Goal: Task Accomplishment & Management: Use online tool/utility

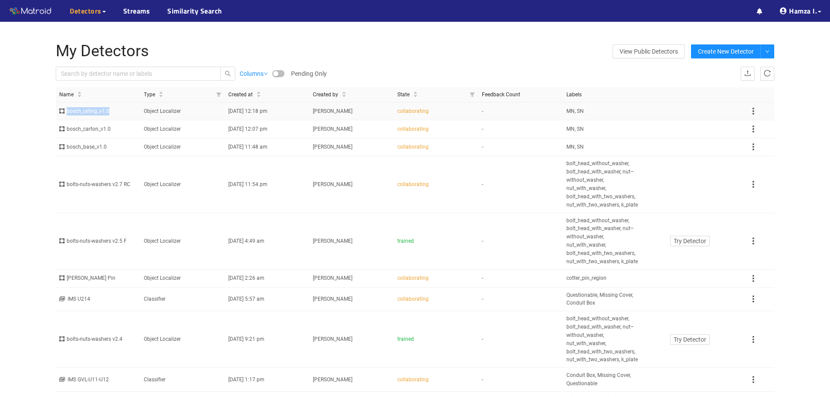
drag, startPoint x: 66, startPoint y: 112, endPoint x: 109, endPoint y: 114, distance: 42.7
click at [109, 114] on div "bosch_rating_v1.0" at bounding box center [98, 111] width 78 height 8
copy div "bosch_rating_v1.0"
click at [99, 113] on div "bosch_rating_v1.0" at bounding box center [98, 111] width 78 height 8
drag, startPoint x: 66, startPoint y: 128, endPoint x: 109, endPoint y: 127, distance: 43.1
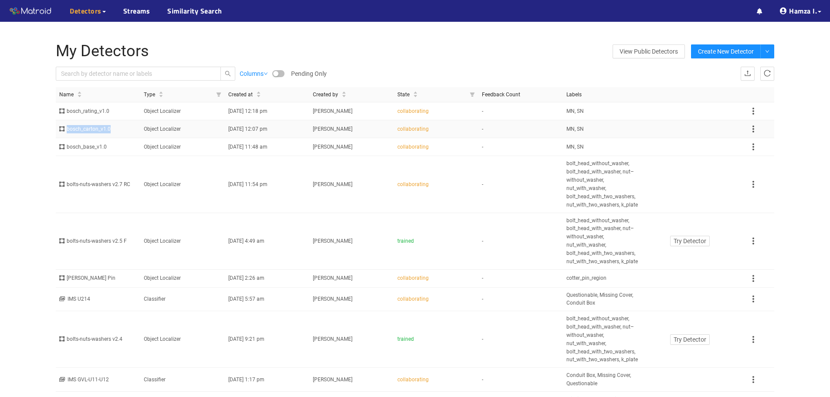
click at [109, 127] on div "bosch_carton_v1.0" at bounding box center [98, 129] width 78 height 8
copy div "bosch_carton_v1.0"
drag, startPoint x: 67, startPoint y: 148, endPoint x: 104, endPoint y: 151, distance: 36.6
click at [104, 151] on div "bosch_base_v1.0" at bounding box center [98, 147] width 78 height 8
copy div "bosch_base_v1.0"
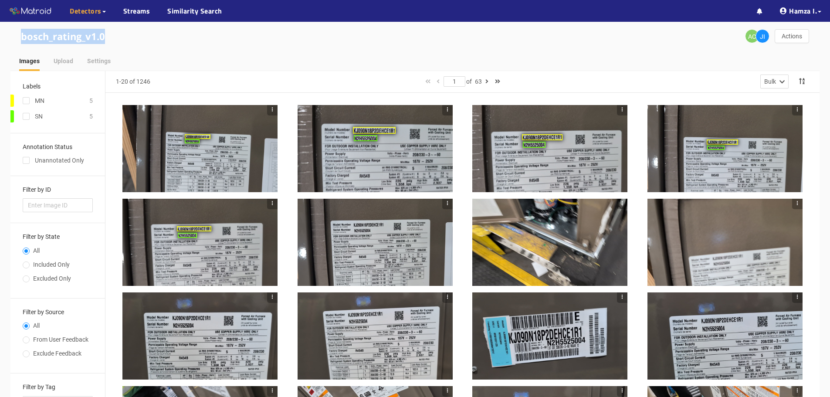
drag, startPoint x: 13, startPoint y: 32, endPoint x: 110, endPoint y: 31, distance: 97.5
click at [110, 31] on div "bosch_rating_v1.0 AC JI Actions" at bounding box center [414, 36] width 809 height 29
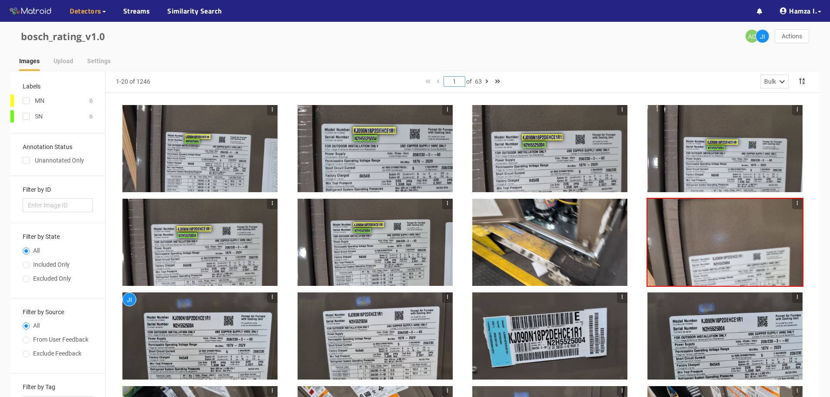
click at [451, 81] on input "1" at bounding box center [454, 82] width 21 height 10
click at [452, 81] on input "1" at bounding box center [454, 82] width 21 height 10
click at [451, 82] on input "1" at bounding box center [454, 82] width 21 height 10
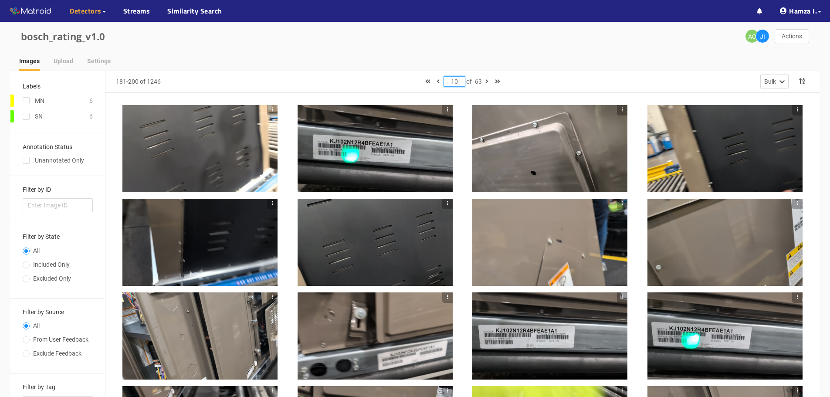
drag, startPoint x: 454, startPoint y: 83, endPoint x: 447, endPoint y: 83, distance: 6.5
click at [447, 83] on input "10" at bounding box center [454, 82] width 21 height 10
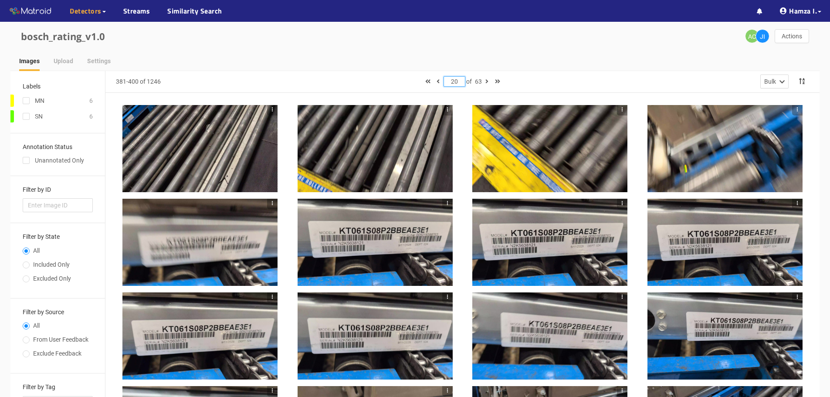
type input "2"
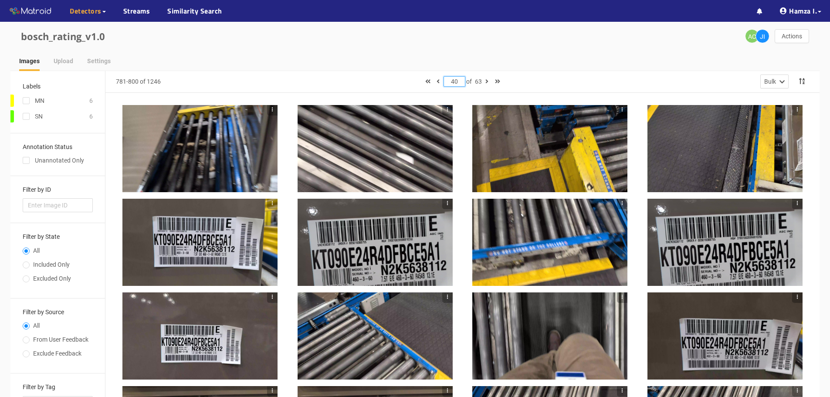
drag, startPoint x: 459, startPoint y: 78, endPoint x: 447, endPoint y: 81, distance: 11.6
click at [447, 81] on input "40" at bounding box center [454, 82] width 21 height 10
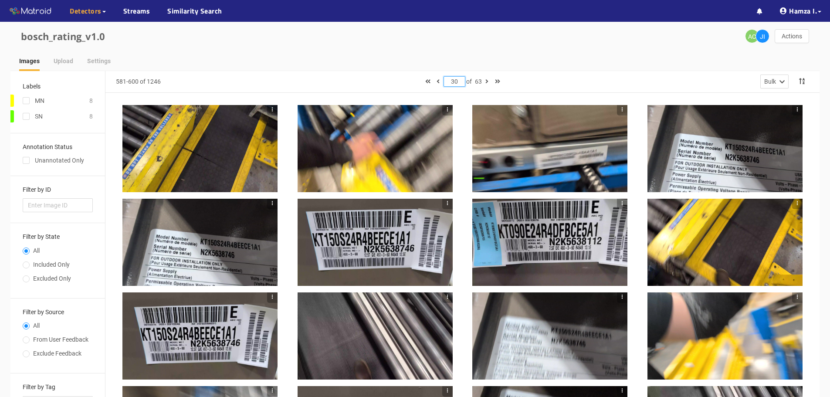
drag, startPoint x: 458, startPoint y: 81, endPoint x: 448, endPoint y: 81, distance: 10.0
click at [448, 81] on input "30" at bounding box center [454, 82] width 21 height 10
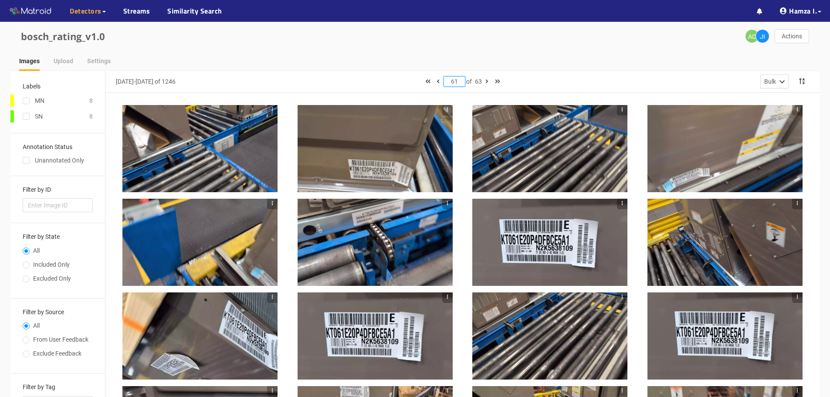
drag, startPoint x: 455, startPoint y: 78, endPoint x: 446, endPoint y: 83, distance: 10.1
click at [446, 83] on input "61" at bounding box center [454, 82] width 21 height 10
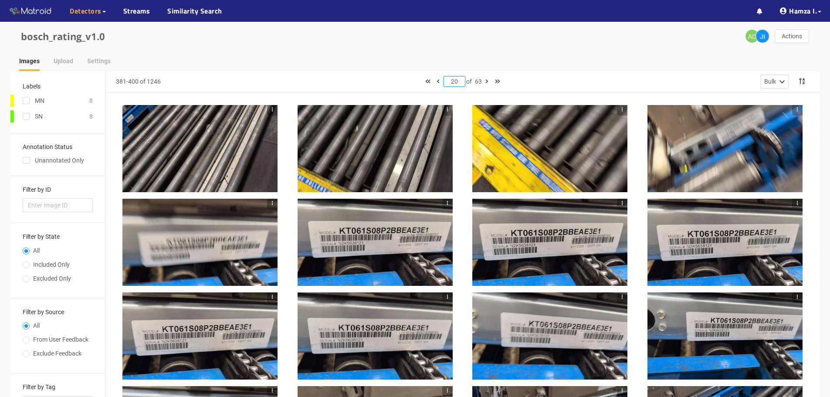
drag, startPoint x: 456, startPoint y: 80, endPoint x: 450, endPoint y: 81, distance: 6.2
click at [450, 81] on input "20" at bounding box center [454, 82] width 21 height 10
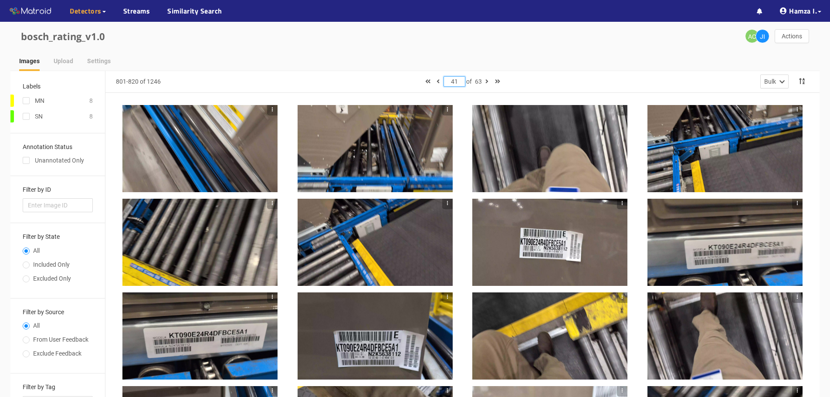
drag, startPoint x: 456, startPoint y: 81, endPoint x: 444, endPoint y: 84, distance: 12.6
click at [444, 84] on input "41" at bounding box center [454, 82] width 21 height 10
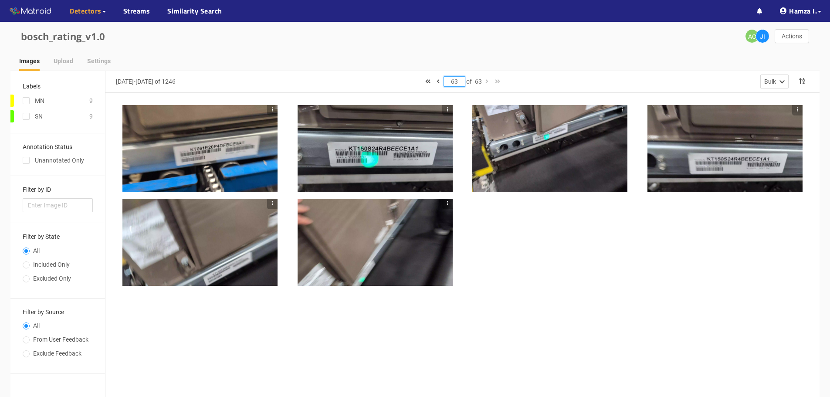
drag, startPoint x: 455, startPoint y: 79, endPoint x: 451, endPoint y: 80, distance: 4.4
click at [451, 80] on input "63" at bounding box center [454, 82] width 21 height 10
type input "41"
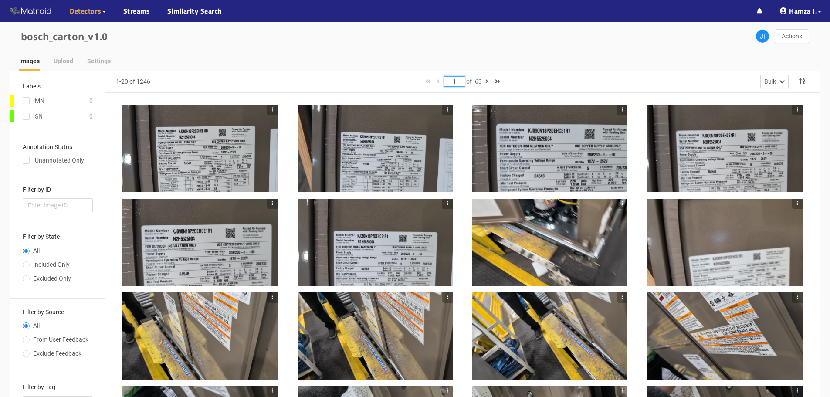
click at [456, 81] on input "1" at bounding box center [454, 82] width 21 height 10
drag, startPoint x: 456, startPoint y: 81, endPoint x: 448, endPoint y: 81, distance: 8.7
click at [448, 81] on input "1" at bounding box center [454, 82] width 21 height 10
type input "20"
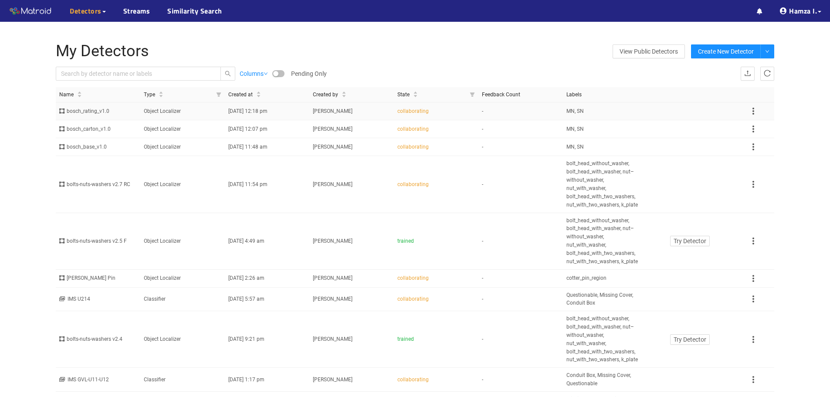
click at [86, 113] on div "bosch_rating_v1.0" at bounding box center [98, 111] width 78 height 8
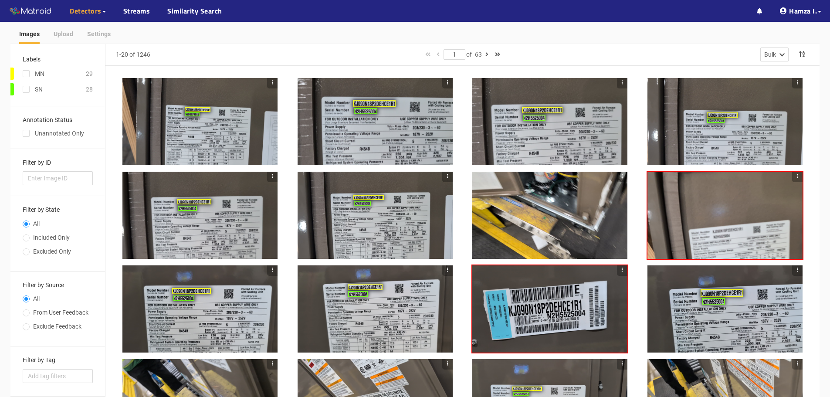
scroll to position [131, 0]
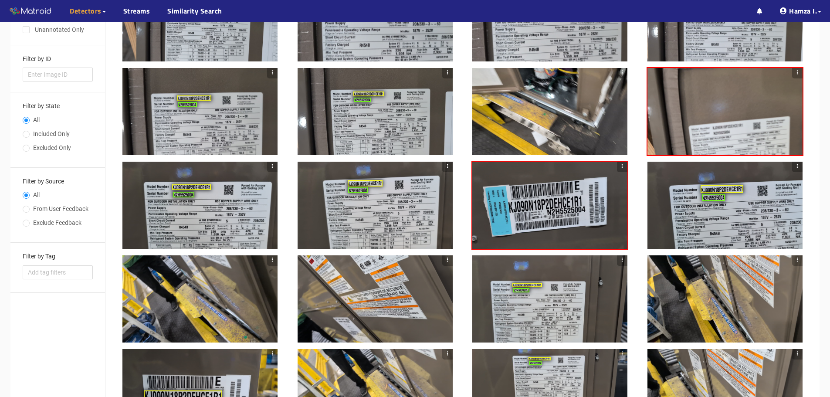
click at [557, 221] on div at bounding box center [549, 205] width 155 height 87
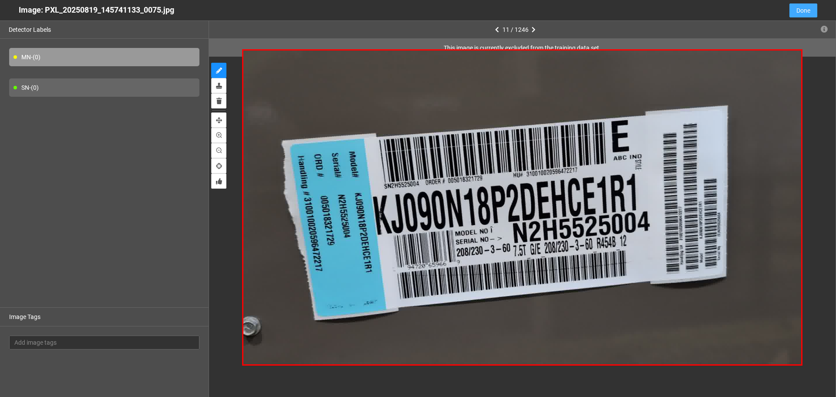
click at [797, 7] on span "Done" at bounding box center [803, 11] width 14 height 10
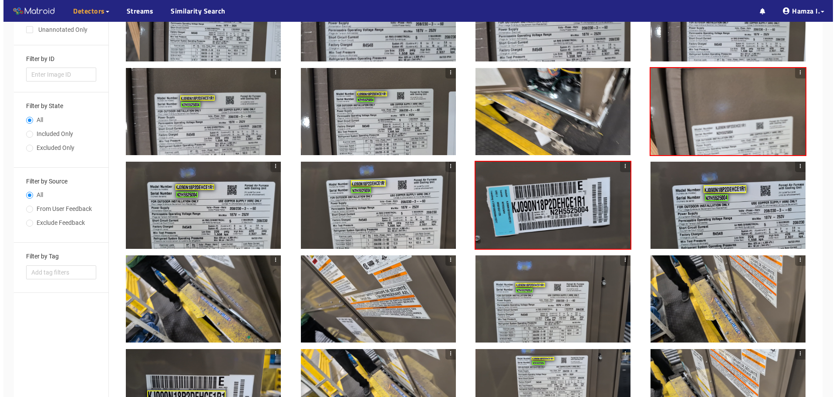
scroll to position [226, 0]
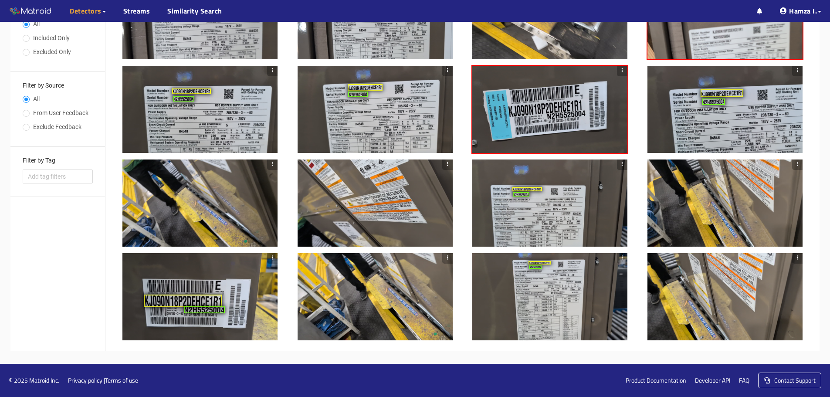
click at [367, 208] on div at bounding box center [374, 202] width 155 height 87
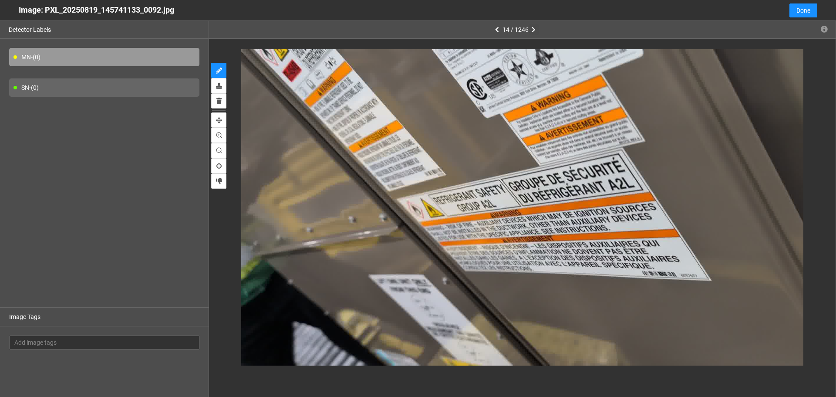
click at [531, 28] on button "button" at bounding box center [534, 29] width 10 height 10
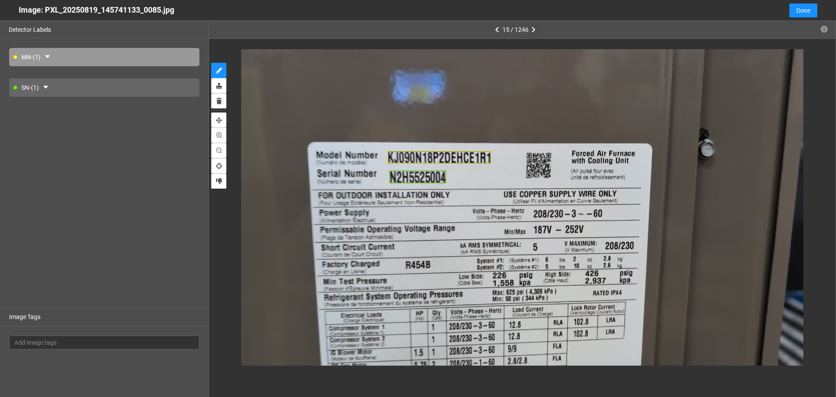
click at [531, 28] on button "button" at bounding box center [534, 29] width 10 height 10
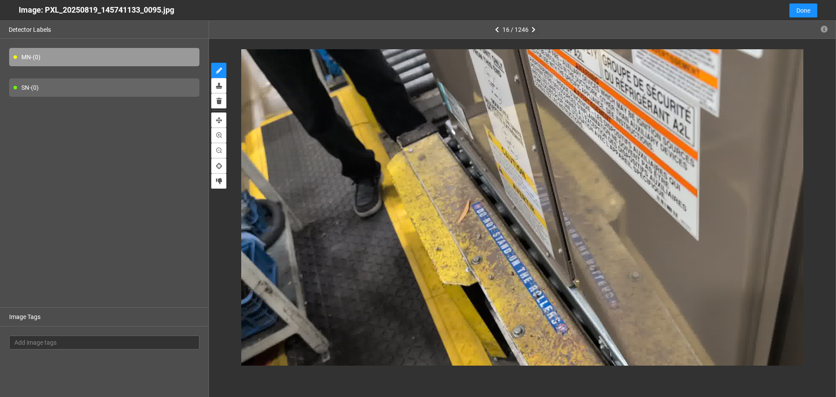
click at [531, 28] on button "button" at bounding box center [534, 29] width 10 height 10
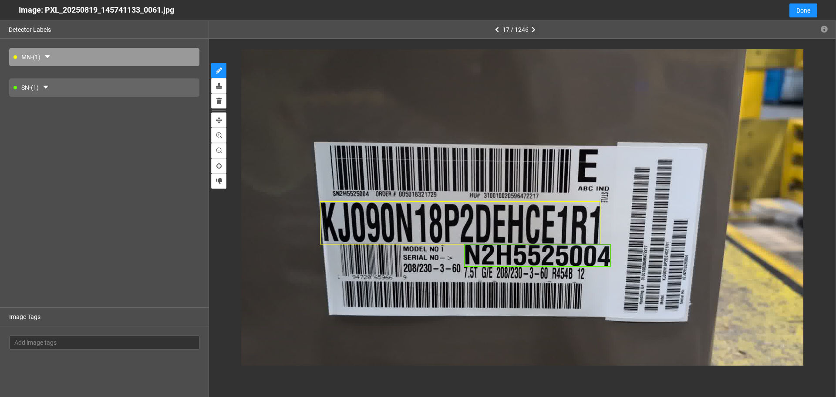
click at [531, 28] on button "button" at bounding box center [534, 29] width 10 height 10
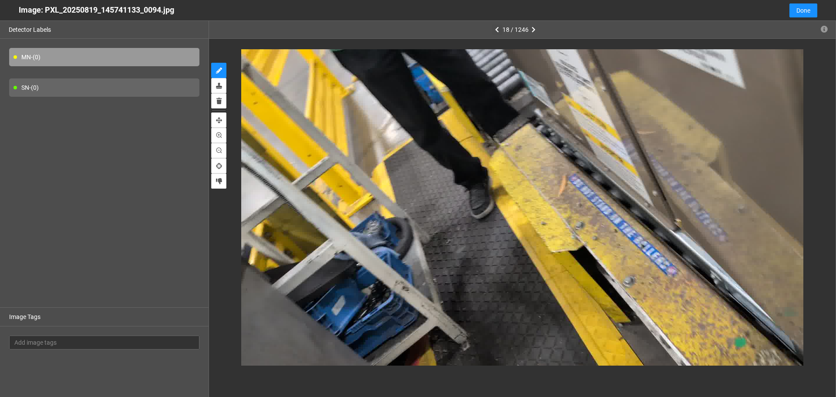
click at [494, 26] on button "button" at bounding box center [497, 29] width 10 height 10
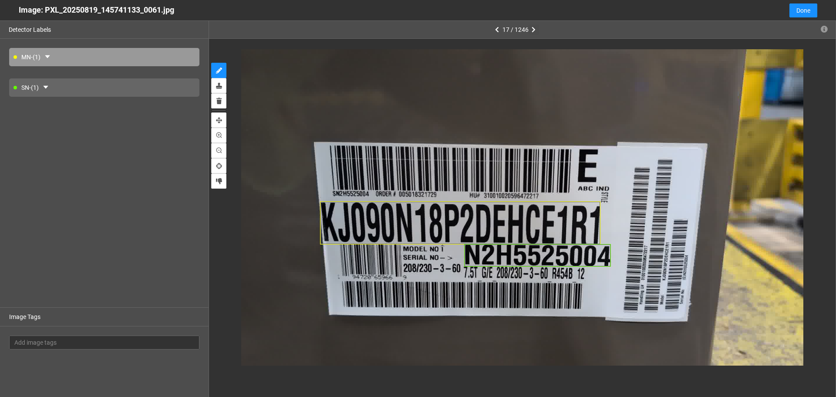
click at [535, 29] on icon "button" at bounding box center [534, 30] width 4 height 6
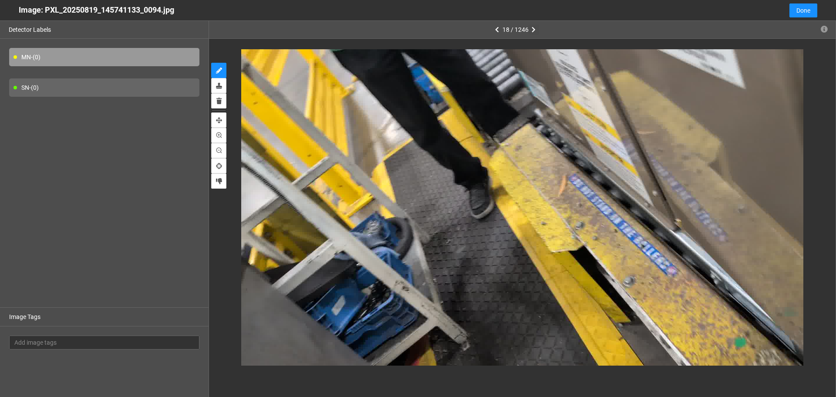
click at [535, 29] on icon "button" at bounding box center [534, 30] width 4 height 6
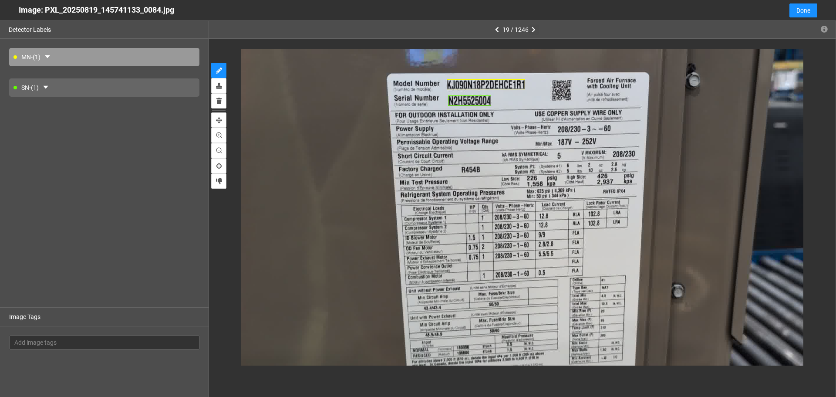
click at [535, 29] on icon "button" at bounding box center [534, 30] width 4 height 6
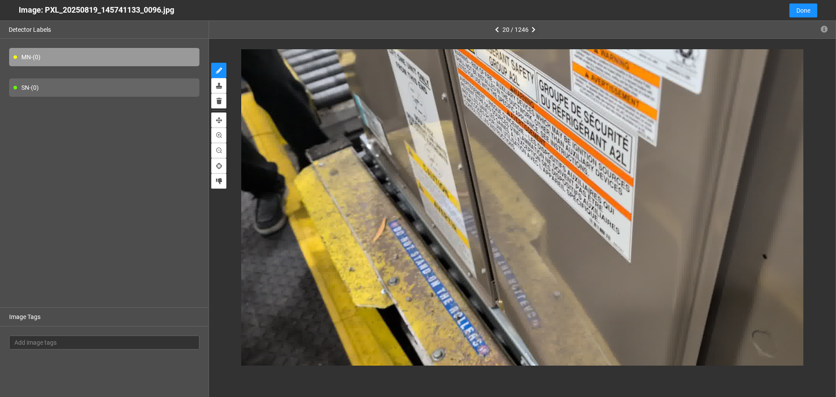
click at [535, 29] on icon "button" at bounding box center [534, 30] width 4 height 6
type input "2"
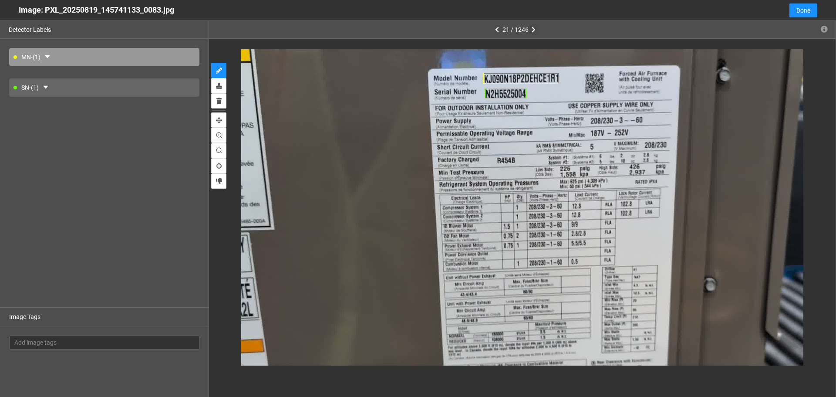
click at [535, 29] on icon "button" at bounding box center [534, 30] width 4 height 6
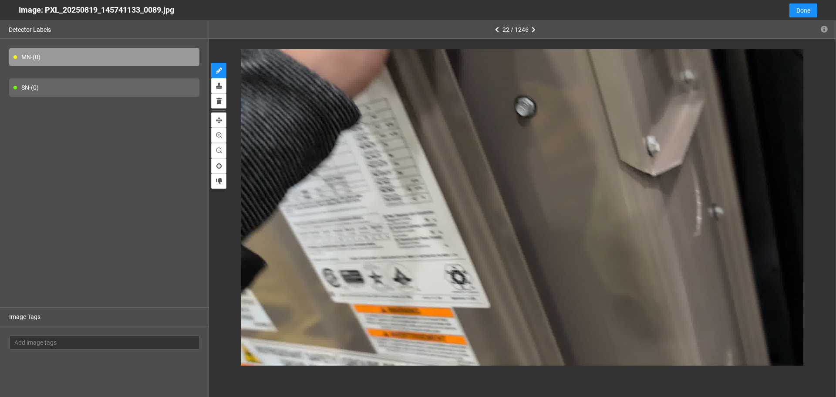
click at [496, 27] on icon "button" at bounding box center [497, 30] width 4 height 6
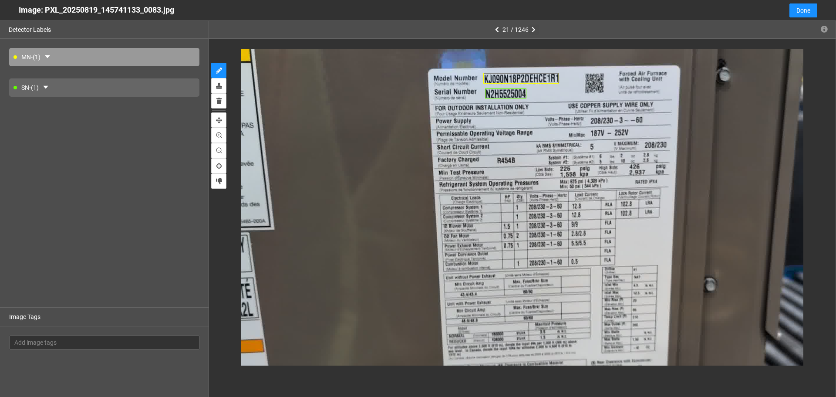
click at [530, 29] on button "button" at bounding box center [534, 29] width 10 height 10
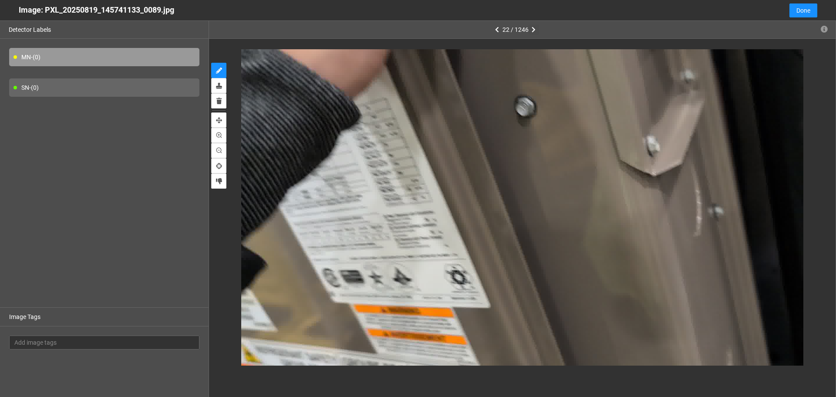
click at [530, 29] on button "button" at bounding box center [534, 29] width 10 height 10
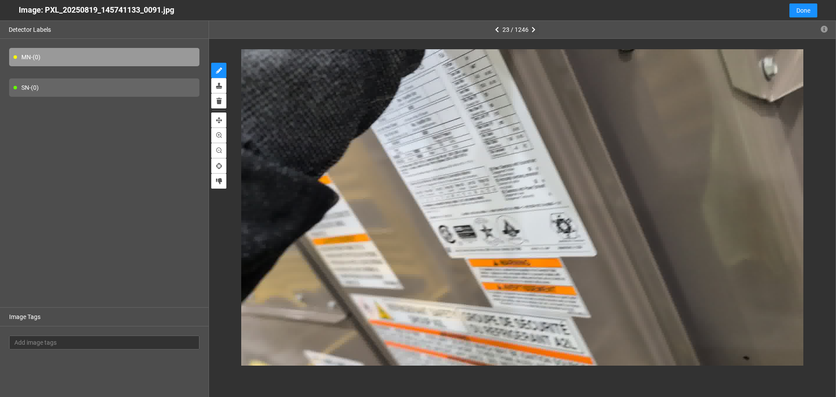
click at [530, 29] on button "button" at bounding box center [534, 29] width 10 height 10
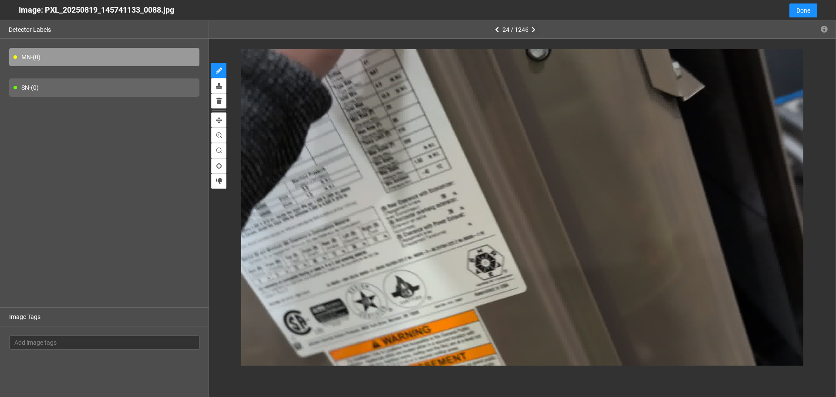
click at [530, 29] on button "button" at bounding box center [534, 29] width 10 height 10
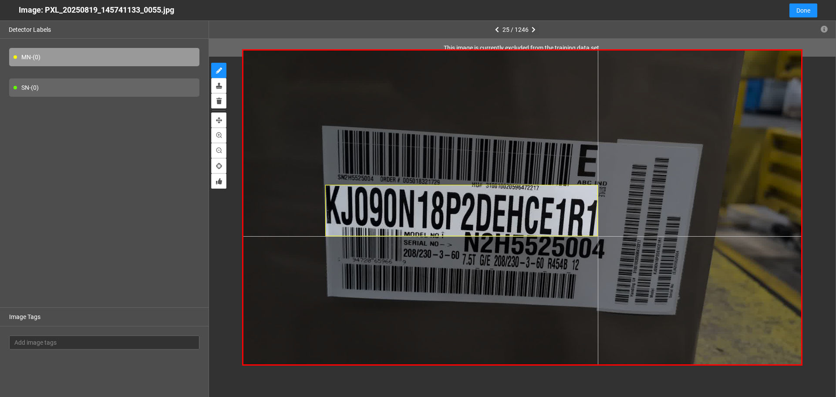
click at [598, 236] on div at bounding box center [522, 208] width 558 height 314
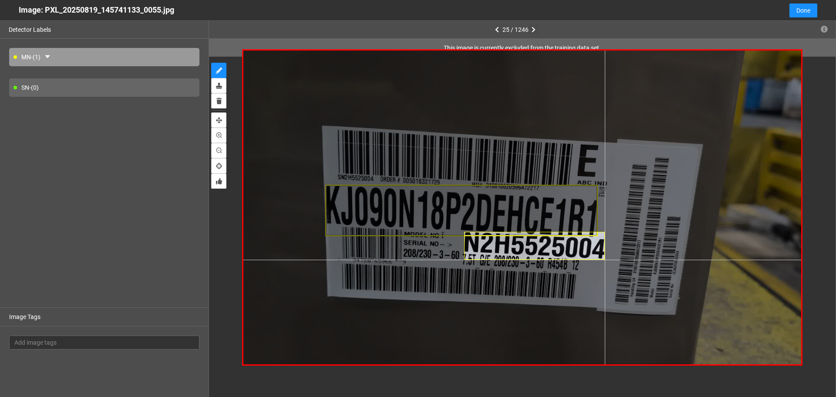
click at [605, 260] on div at bounding box center [522, 208] width 558 height 314
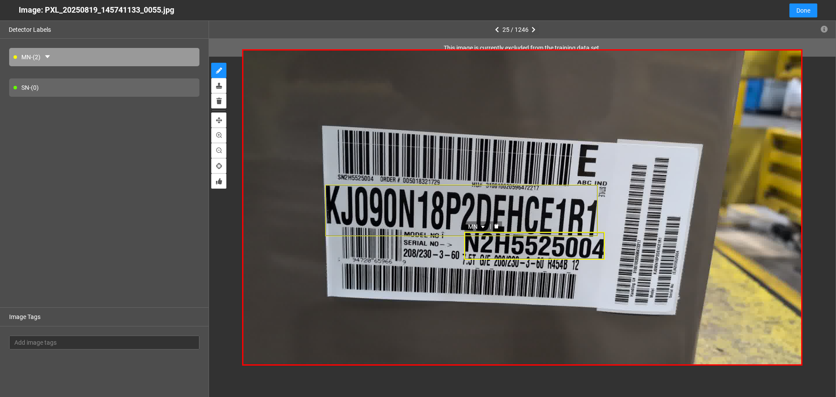
click at [558, 254] on div "MN" at bounding box center [534, 246] width 141 height 28
click at [523, 204] on div at bounding box center [461, 210] width 273 height 51
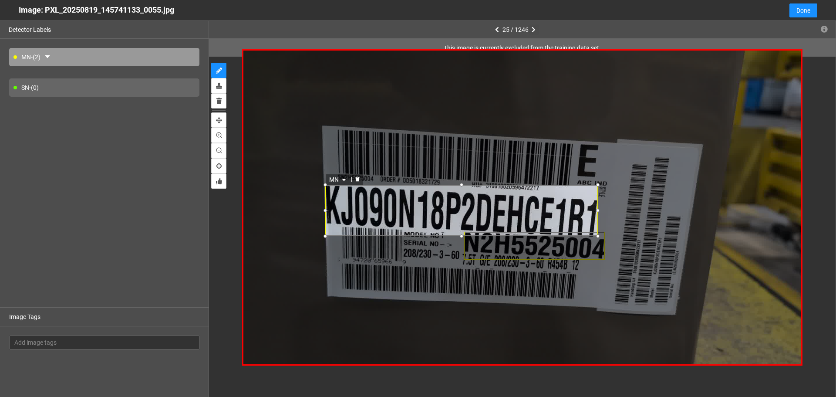
click at [359, 179] on icon "delete" at bounding box center [357, 179] width 4 height 5
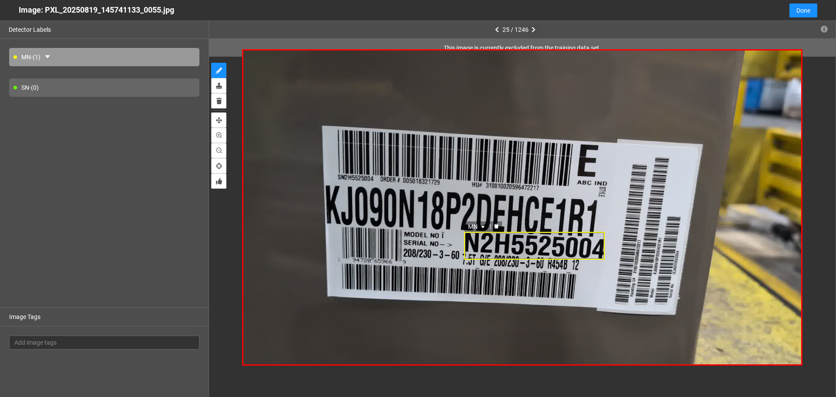
click at [495, 254] on div "MN" at bounding box center [534, 246] width 141 height 28
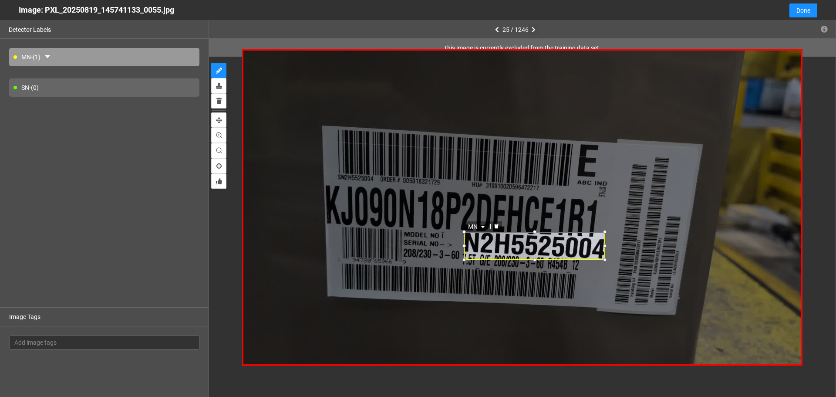
click at [497, 228] on icon "delete" at bounding box center [496, 226] width 4 height 5
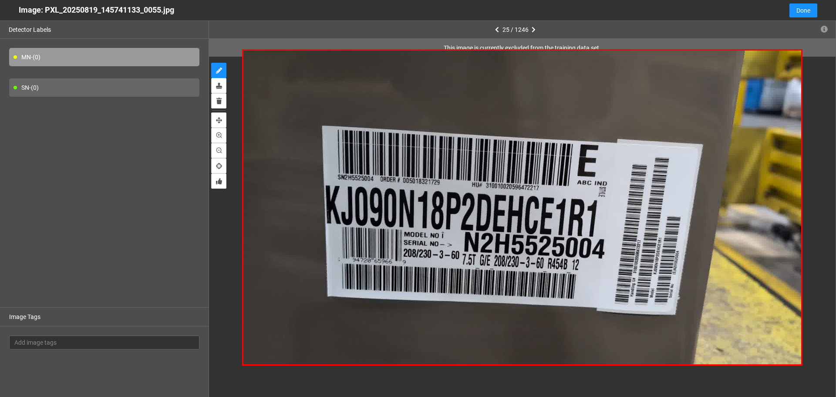
click at [532, 28] on icon "button" at bounding box center [534, 30] width 4 height 6
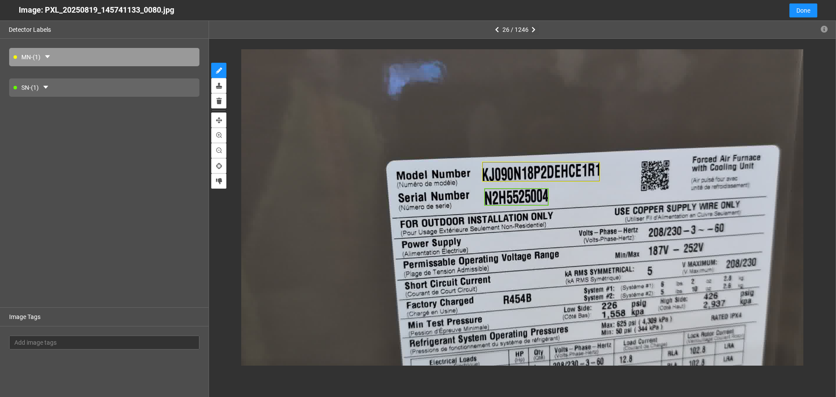
click at [532, 28] on icon "button" at bounding box center [534, 30] width 4 height 6
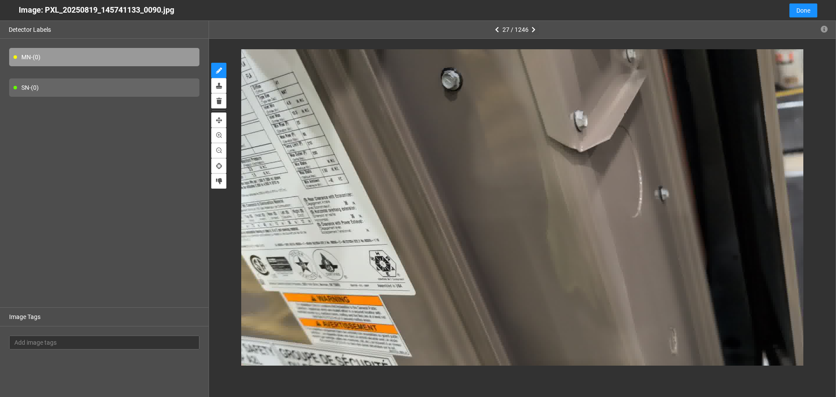
click at [532, 28] on icon "button" at bounding box center [534, 30] width 4 height 6
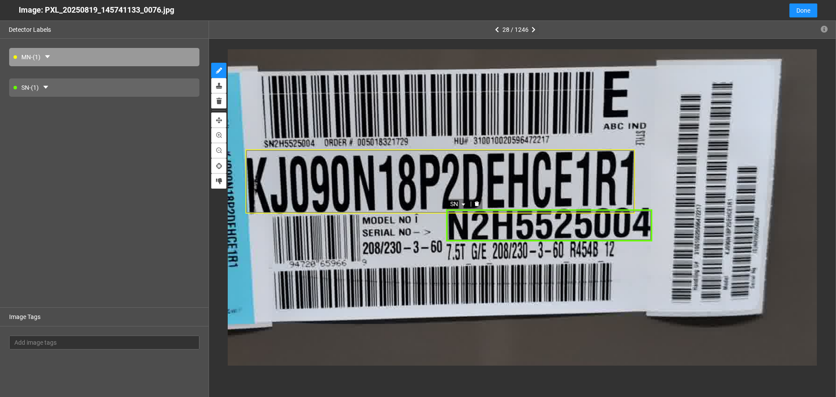
click at [648, 218] on div "SN" at bounding box center [549, 225] width 206 height 32
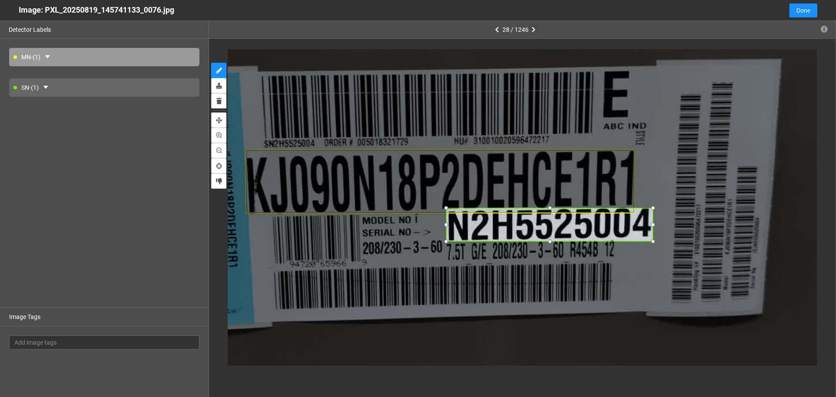
click at [652, 209] on div at bounding box center [653, 208] width 10 height 10
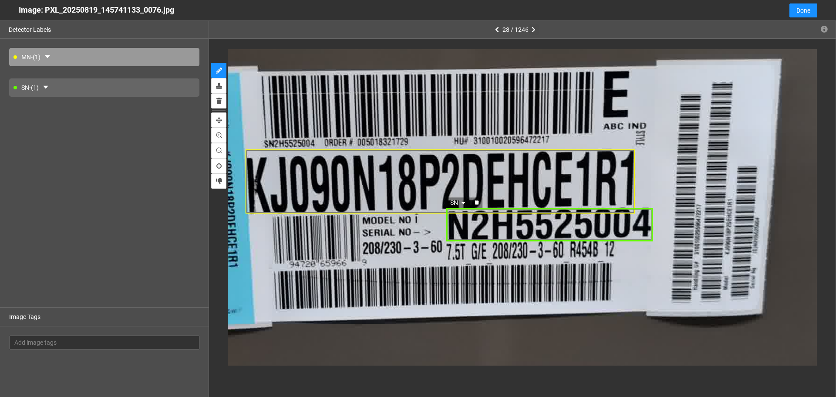
click at [648, 224] on div "SN" at bounding box center [549, 225] width 206 height 34
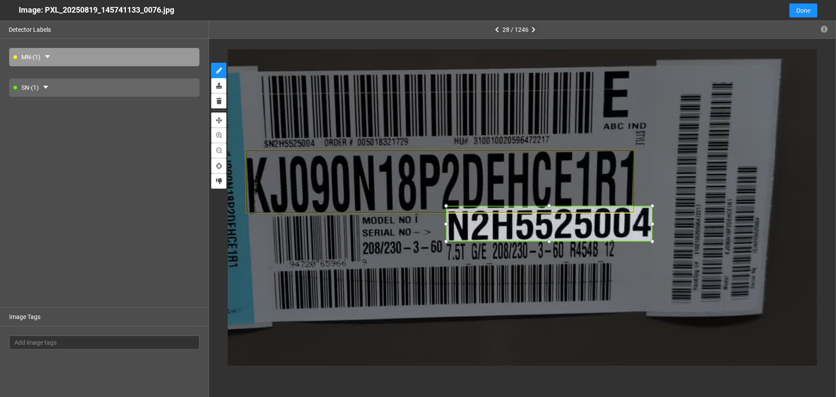
click at [652, 206] on div at bounding box center [653, 206] width 10 height 10
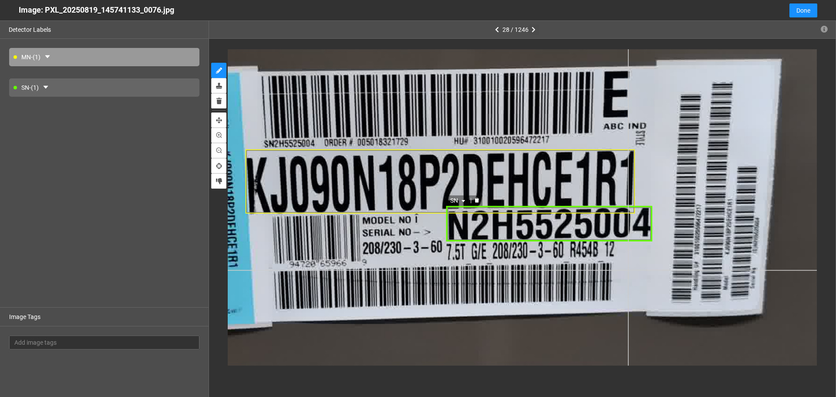
click at [649, 263] on div "SN" at bounding box center [460, 187] width 900 height 506
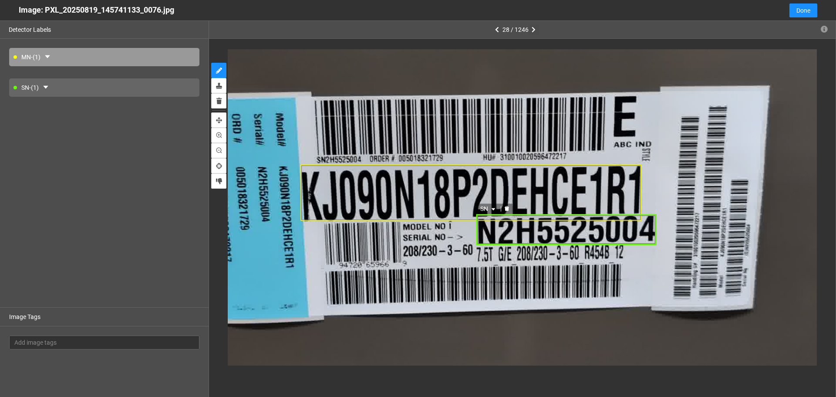
click at [577, 228] on div "SN" at bounding box center [566, 229] width 180 height 31
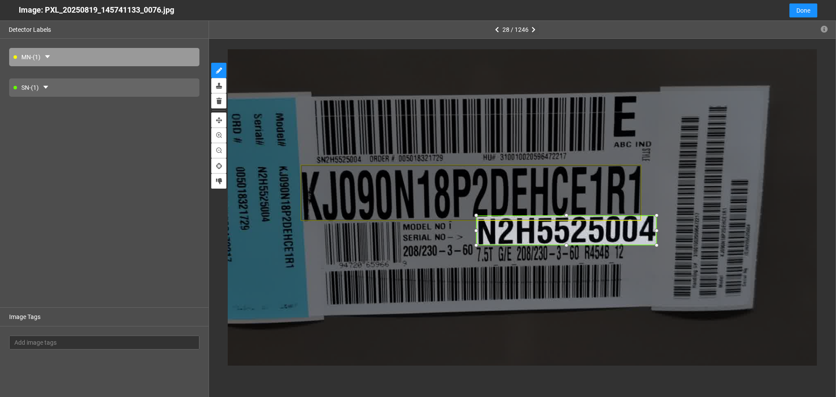
click at [569, 216] on div at bounding box center [567, 216] width 10 height 10
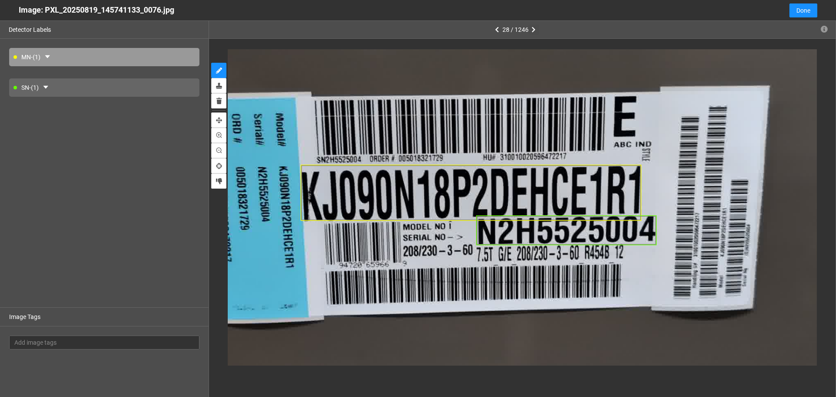
click at [529, 25] on button "button" at bounding box center [534, 29] width 10 height 10
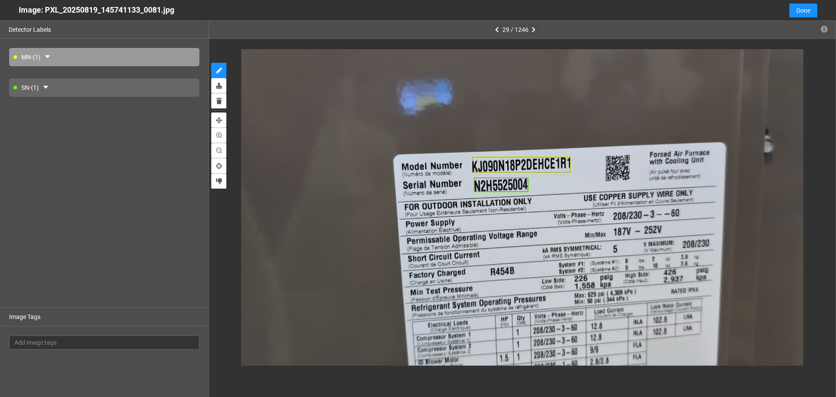
click at [529, 25] on button "button" at bounding box center [534, 29] width 10 height 10
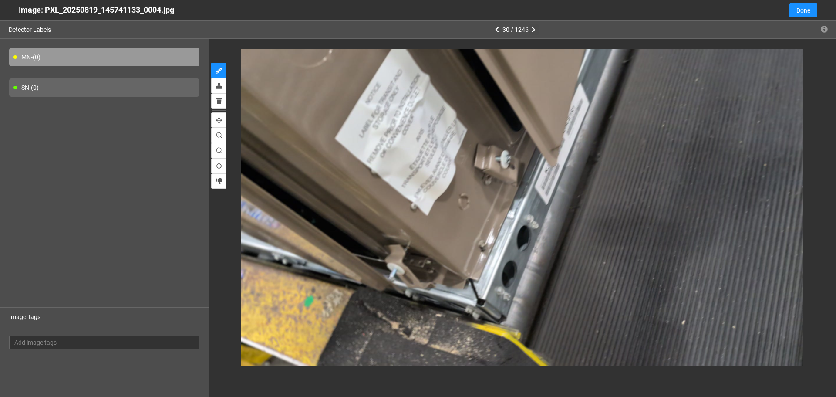
click at [529, 25] on button "button" at bounding box center [534, 29] width 10 height 10
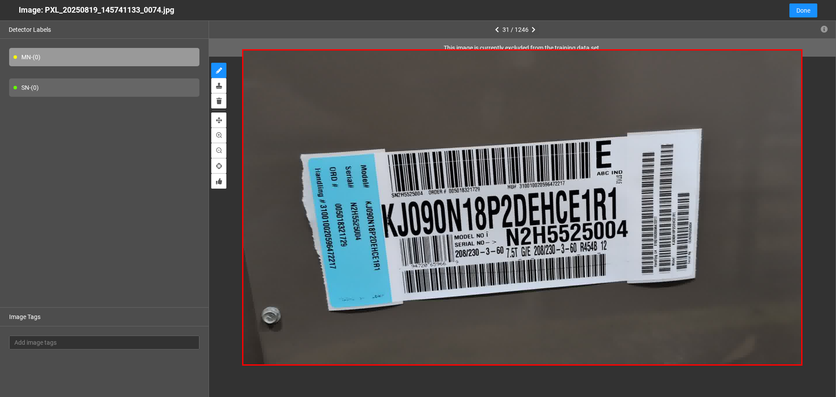
click at [530, 30] on button "button" at bounding box center [534, 29] width 10 height 10
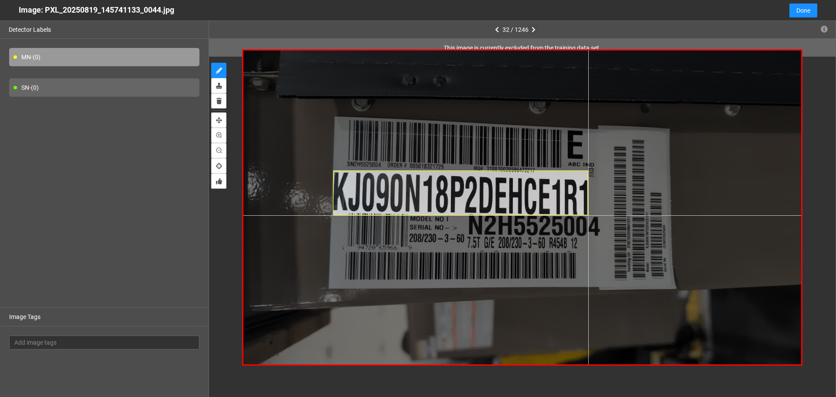
click at [588, 215] on div at bounding box center [522, 208] width 558 height 314
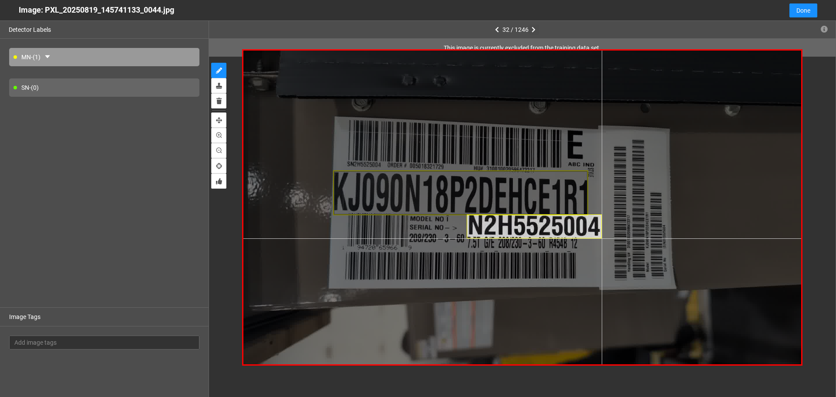
click at [601, 238] on div at bounding box center [522, 208] width 558 height 314
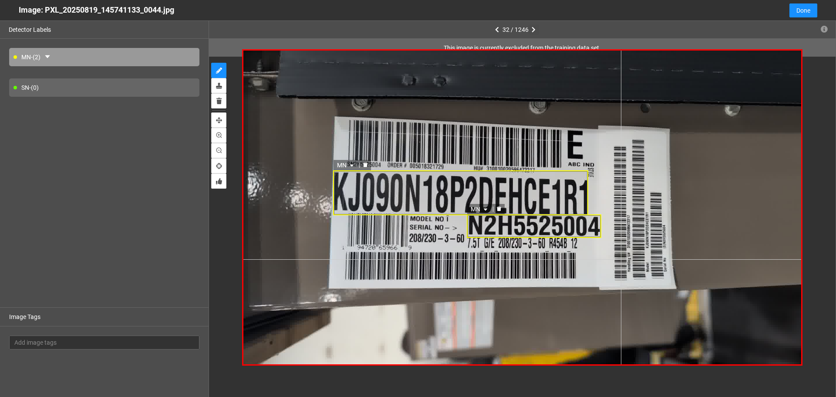
click at [621, 259] on div "MN [GEOGRAPHIC_DATA]" at bounding box center [522, 208] width 558 height 314
click at [585, 263] on div "MN" at bounding box center [522, 208] width 558 height 314
click at [497, 207] on icon "delete" at bounding box center [498, 208] width 5 height 5
click at [504, 199] on div at bounding box center [460, 192] width 255 height 45
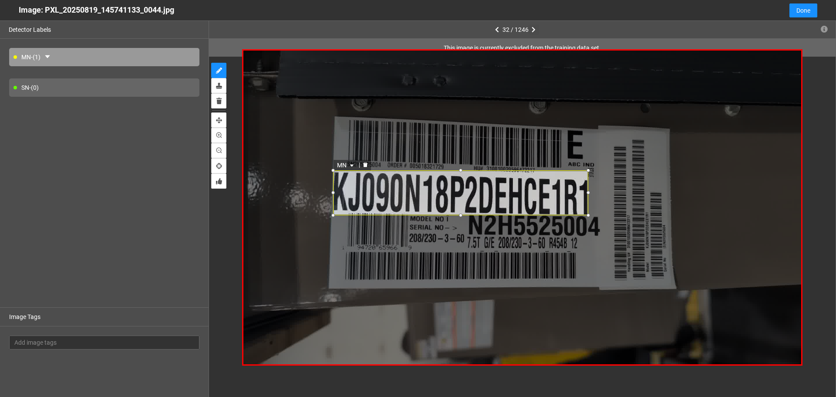
click at [363, 163] on icon "delete" at bounding box center [365, 164] width 5 height 5
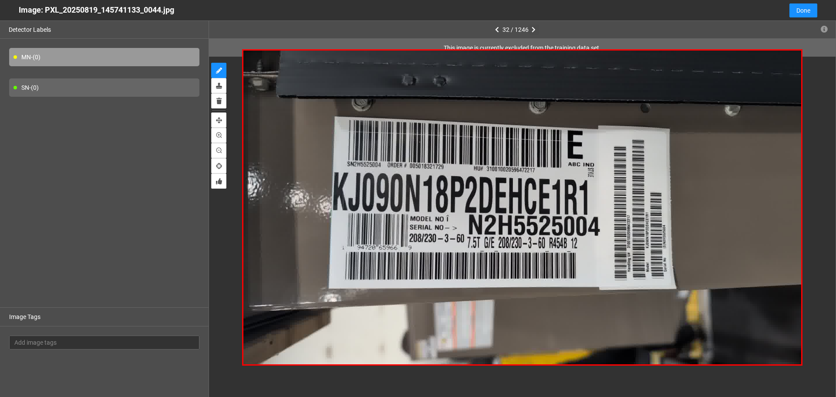
click at [536, 30] on button "button" at bounding box center [534, 29] width 10 height 10
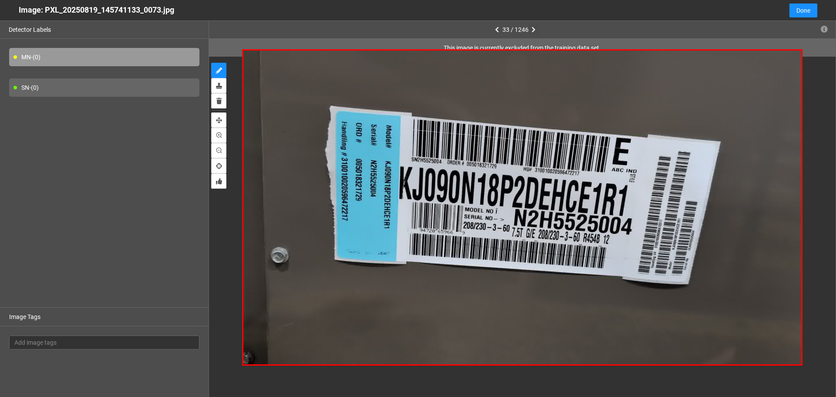
click at [532, 27] on icon "button" at bounding box center [534, 30] width 4 height 6
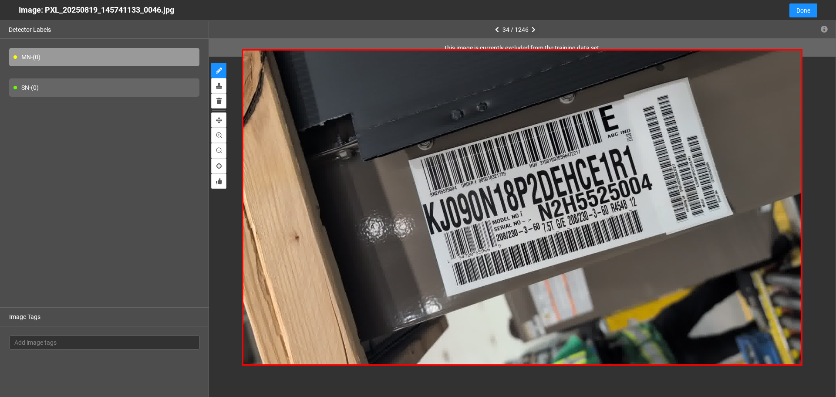
click at [532, 27] on icon "button" at bounding box center [534, 30] width 4 height 6
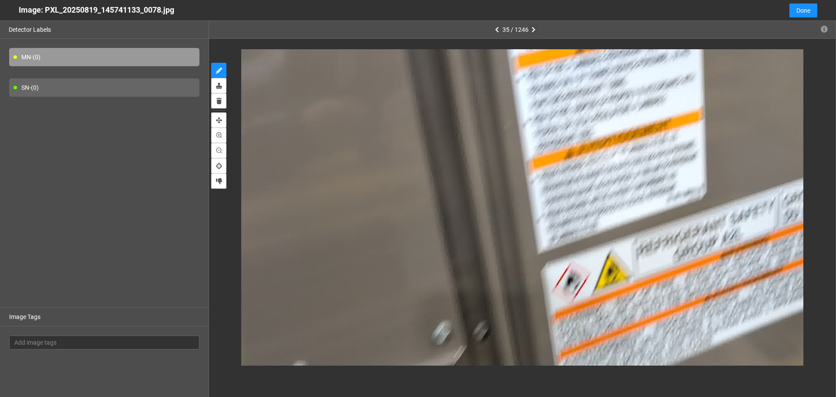
click at [532, 27] on icon "button" at bounding box center [534, 30] width 4 height 6
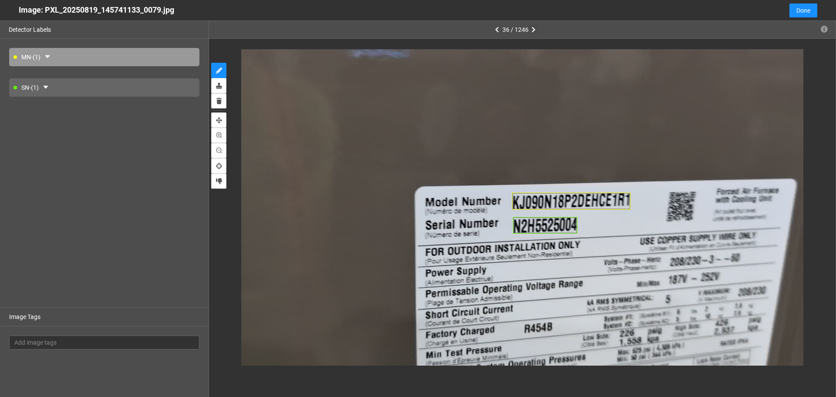
click at [532, 27] on icon "button" at bounding box center [534, 30] width 4 height 6
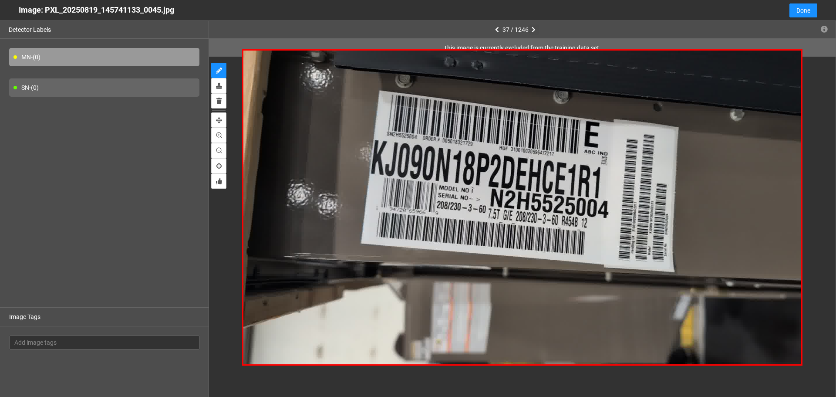
click at [532, 27] on icon "button" at bounding box center [534, 30] width 4 height 6
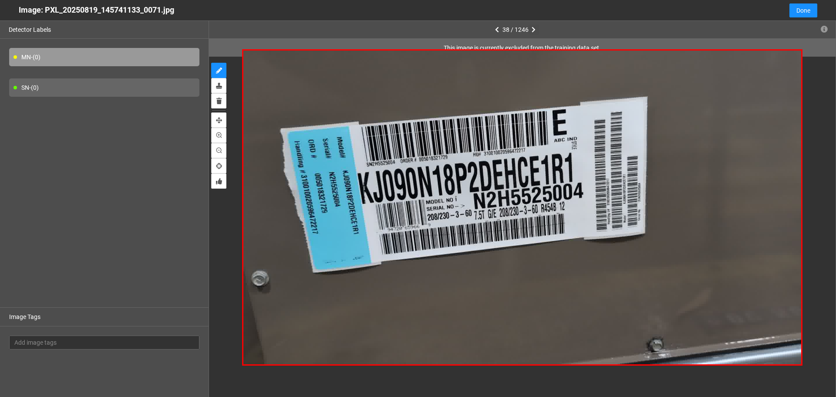
click at [532, 27] on icon "button" at bounding box center [534, 30] width 4 height 6
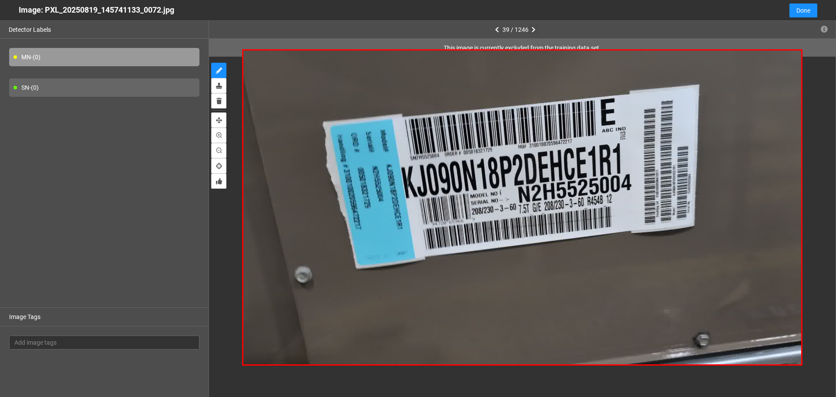
click at [532, 27] on icon "button" at bounding box center [534, 30] width 4 height 6
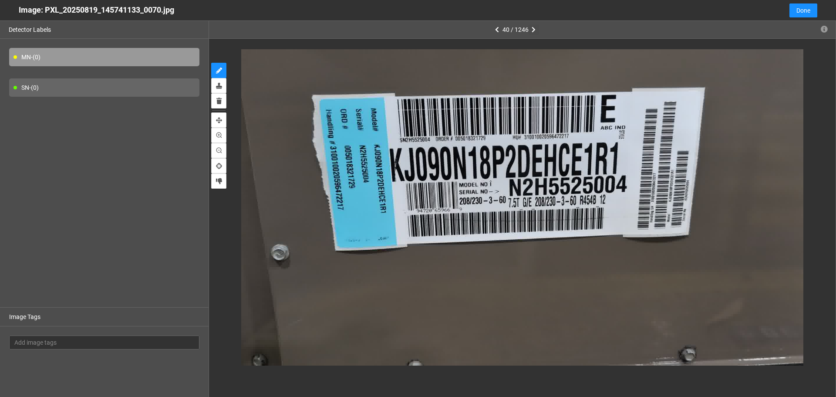
click at [532, 27] on icon "button" at bounding box center [534, 30] width 4 height 6
type input "3"
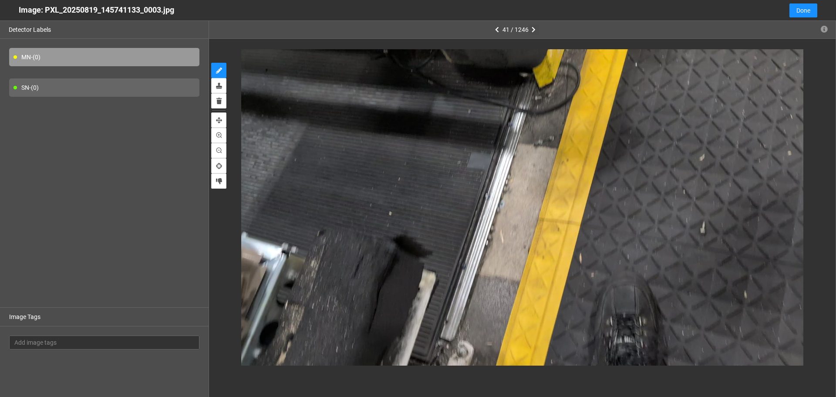
click at [534, 28] on icon "button" at bounding box center [534, 30] width 4 height 6
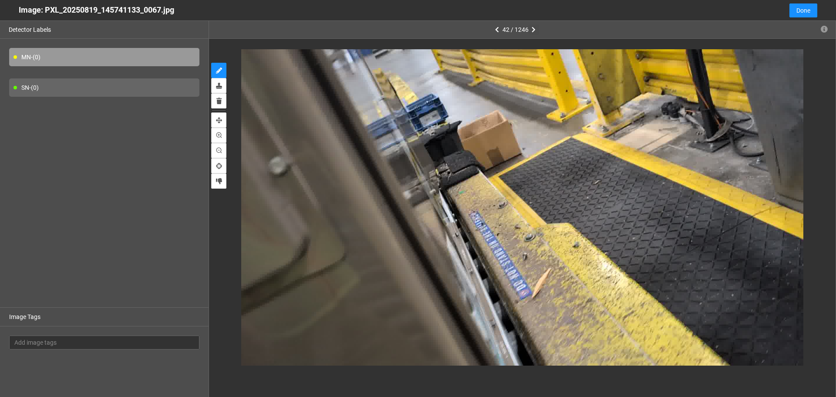
click at [534, 28] on icon "button" at bounding box center [534, 30] width 4 height 6
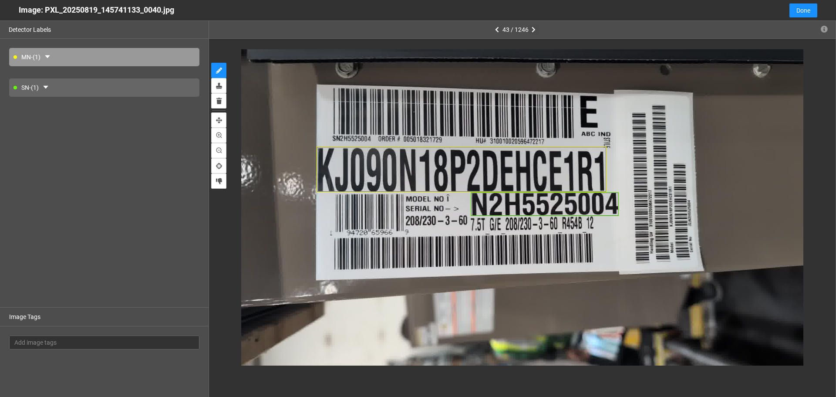
click at [534, 28] on icon "button" at bounding box center [534, 30] width 4 height 6
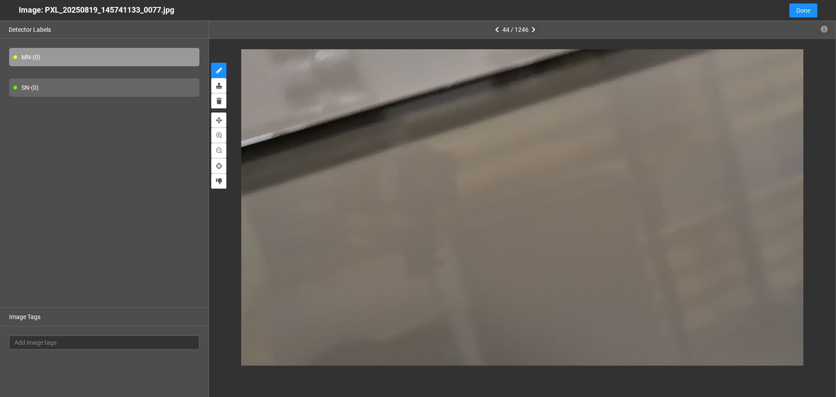
click at [534, 28] on icon "button" at bounding box center [534, 30] width 4 height 6
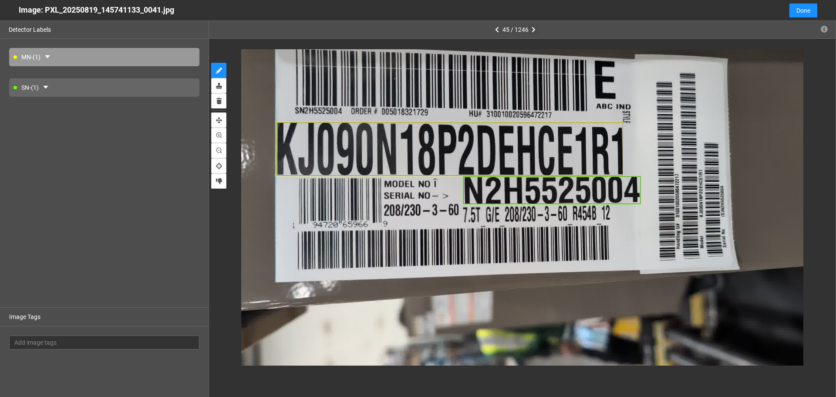
click at [534, 28] on icon "button" at bounding box center [534, 30] width 4 height 6
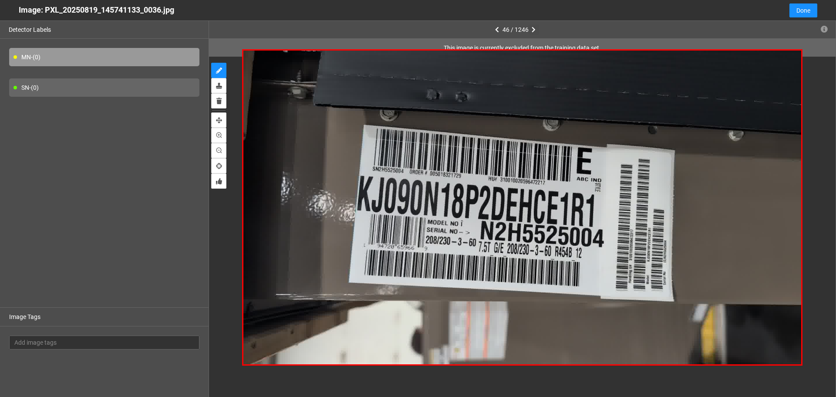
click at [534, 28] on icon "button" at bounding box center [534, 30] width 4 height 6
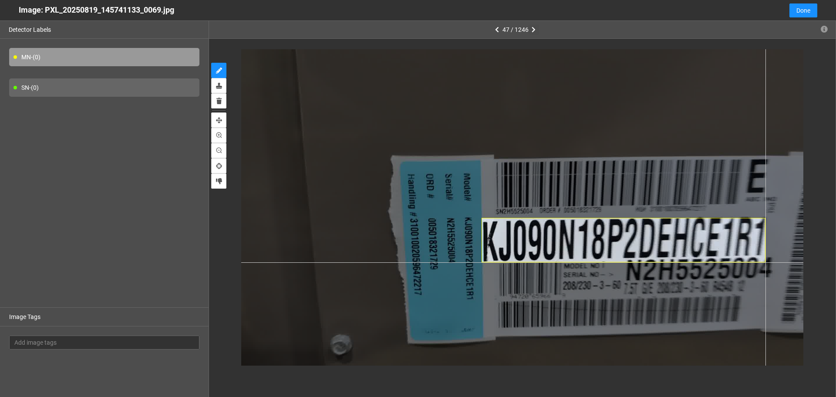
click at [766, 262] on div at bounding box center [522, 207] width 562 height 316
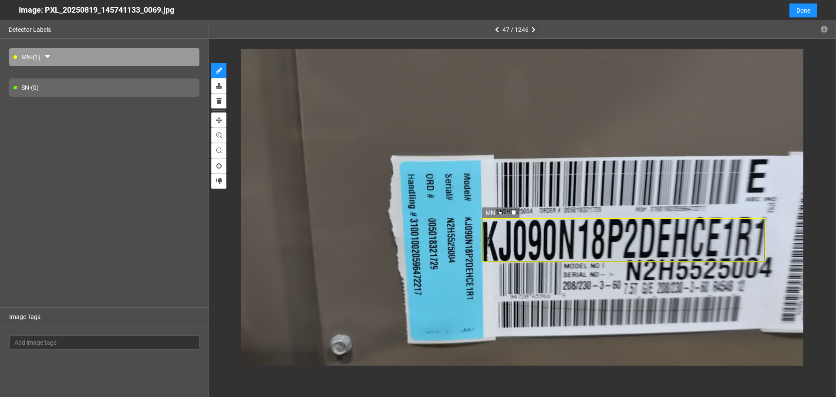
click at [661, 243] on div "MN" at bounding box center [624, 240] width 284 height 44
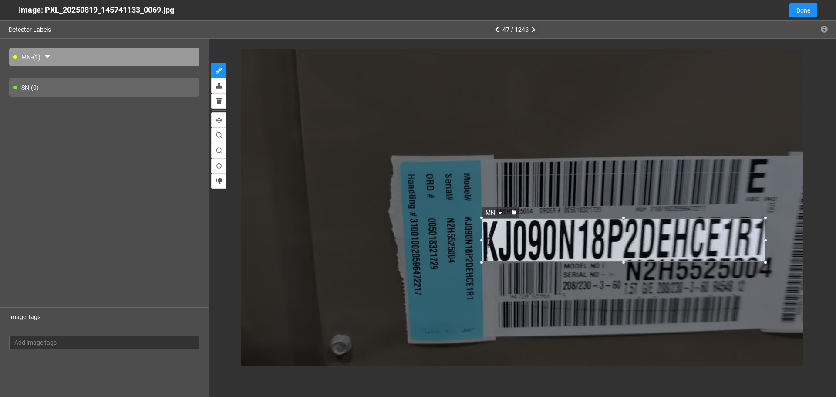
click at [514, 213] on icon "delete" at bounding box center [514, 212] width 4 height 5
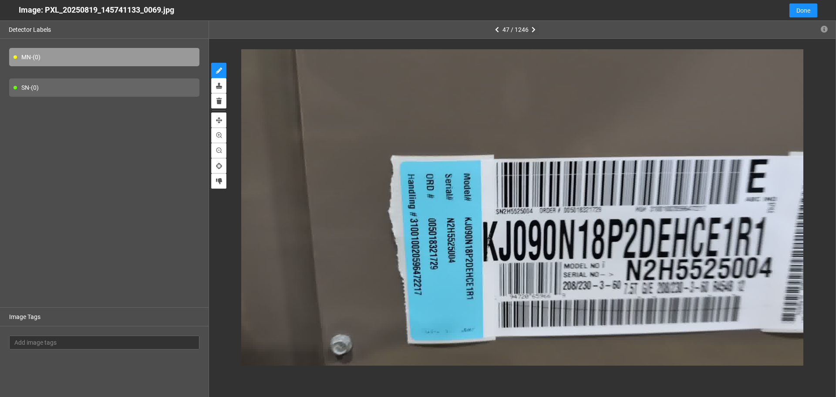
click at [532, 29] on icon "button" at bounding box center [534, 30] width 4 height 6
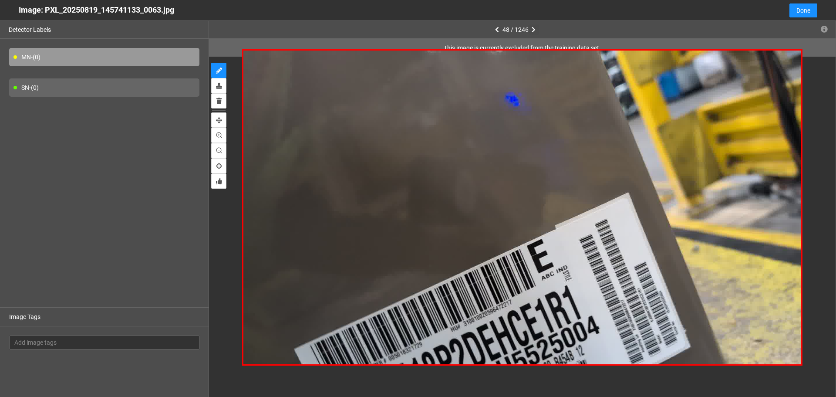
click at [532, 29] on icon "button" at bounding box center [534, 30] width 4 height 6
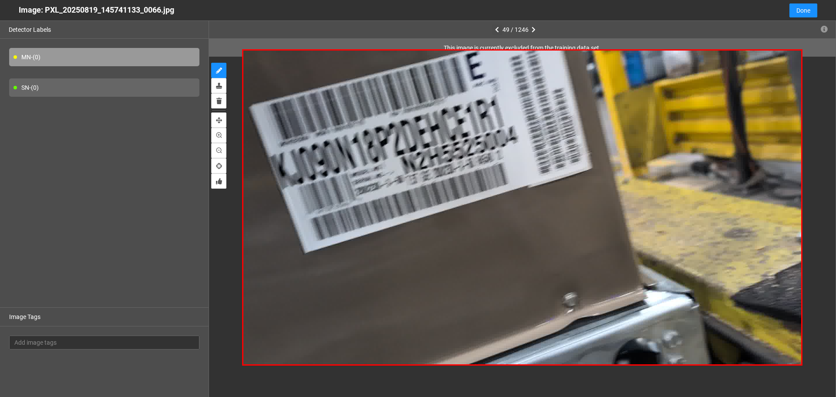
click at [498, 30] on icon "button" at bounding box center [497, 30] width 4 height 6
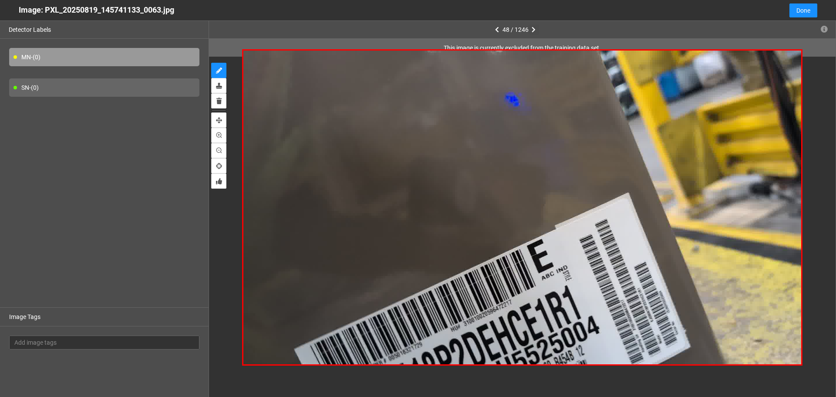
click at [533, 29] on icon "button" at bounding box center [534, 30] width 4 height 6
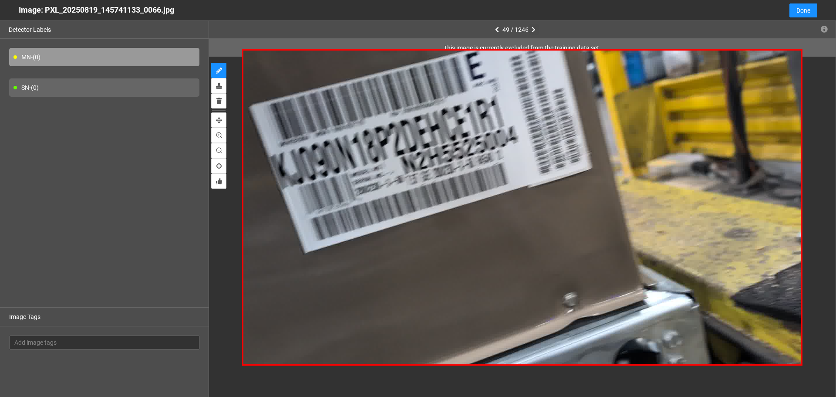
click at [533, 29] on icon "button" at bounding box center [534, 30] width 4 height 6
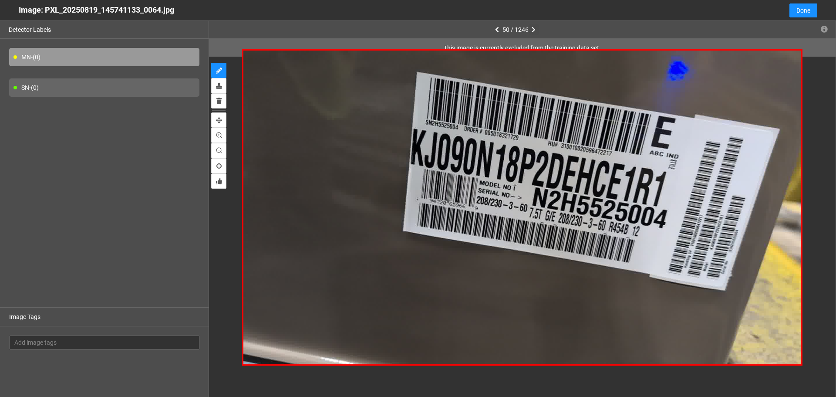
click at [533, 29] on icon "button" at bounding box center [534, 30] width 4 height 6
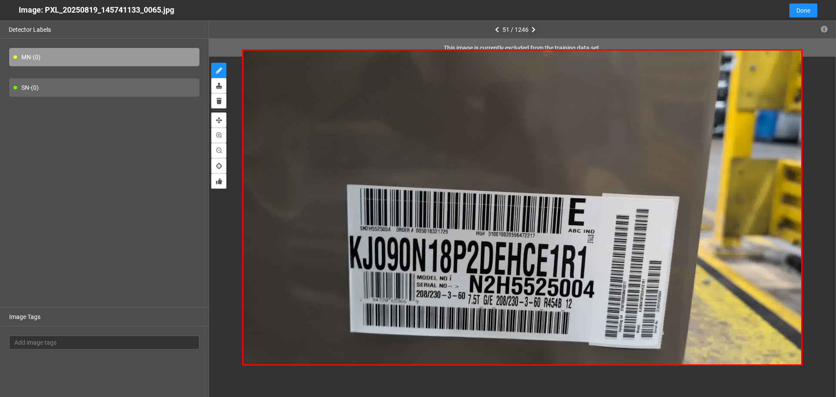
click at [533, 29] on icon "button" at bounding box center [534, 30] width 4 height 6
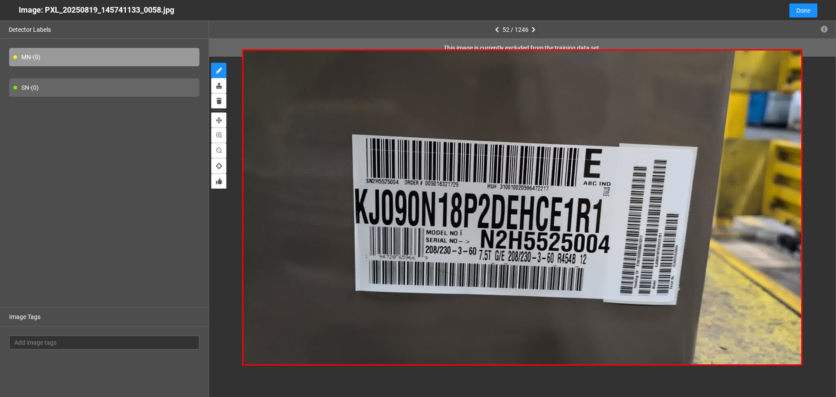
click at [533, 29] on icon "button" at bounding box center [534, 30] width 4 height 6
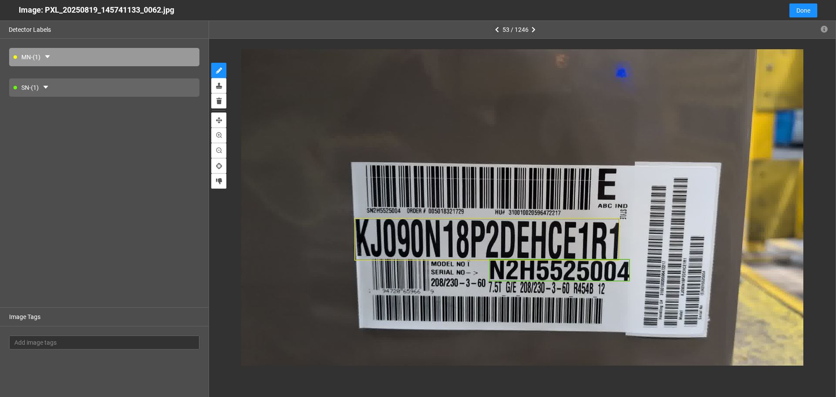
click at [499, 30] on icon "button" at bounding box center [497, 30] width 4 height 6
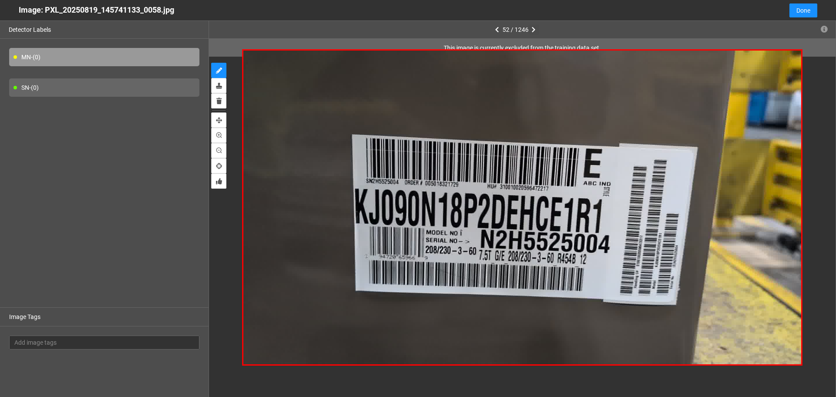
click at [533, 30] on icon "button" at bounding box center [534, 30] width 4 height 6
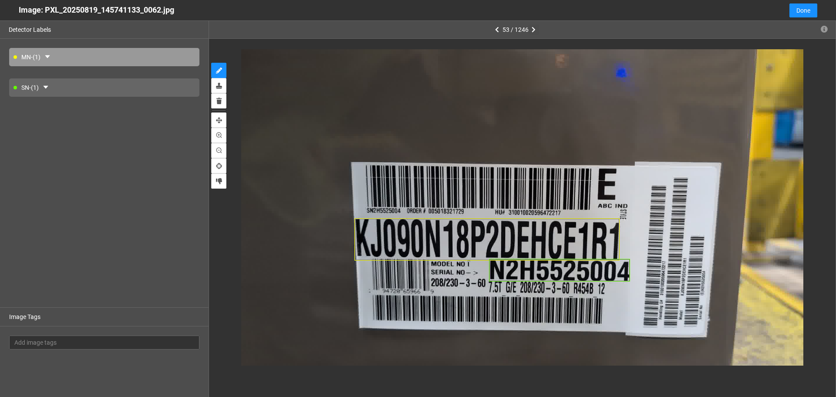
click at [533, 30] on icon "button" at bounding box center [534, 30] width 4 height 6
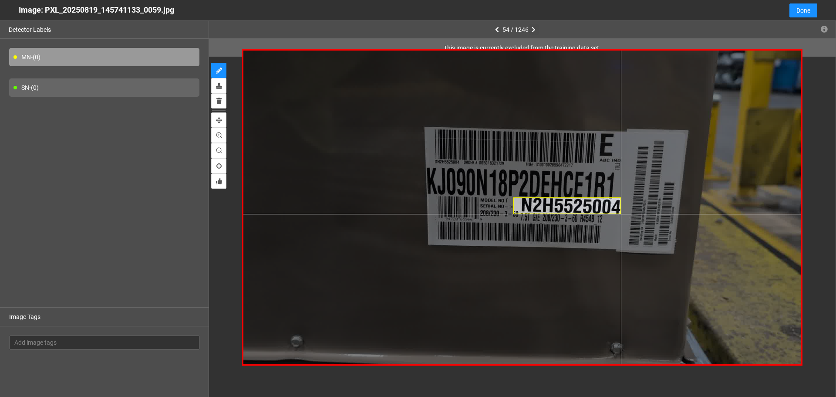
click at [621, 214] on div at bounding box center [522, 208] width 558 height 314
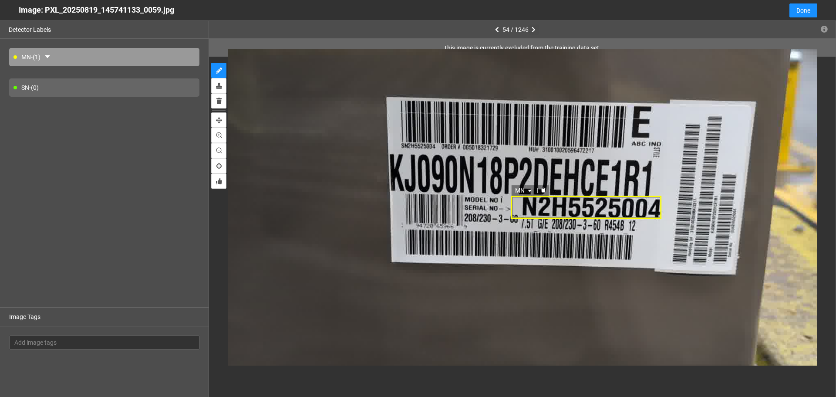
click at [512, 206] on div "MN" at bounding box center [586, 207] width 151 height 23
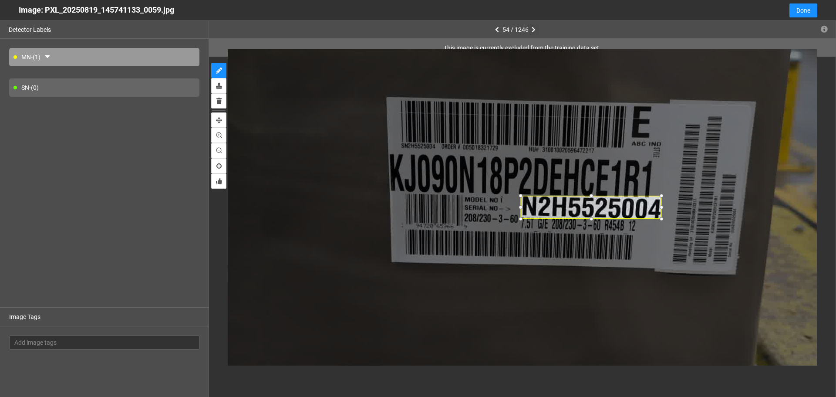
click at [524, 210] on div at bounding box center [521, 207] width 10 height 10
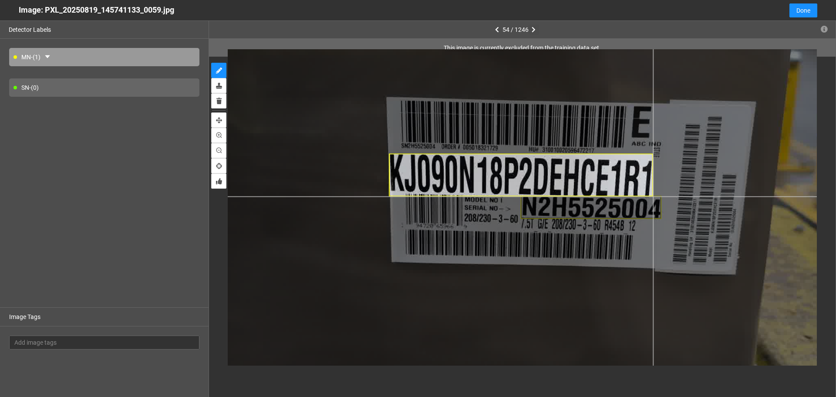
click at [653, 196] on div at bounding box center [523, 209] width 781 height 439
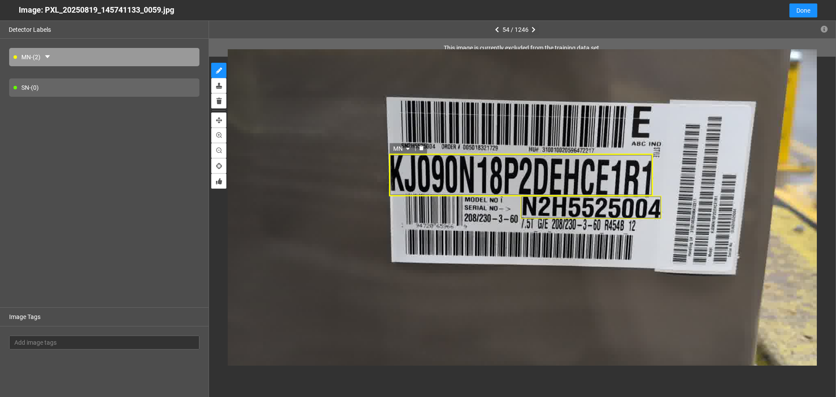
click at [492, 167] on div "MN" at bounding box center [521, 174] width 264 height 43
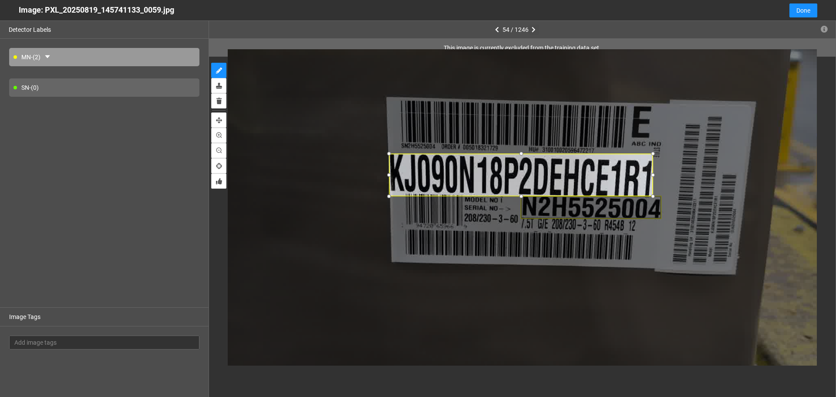
click at [520, 153] on div at bounding box center [521, 154] width 10 height 10
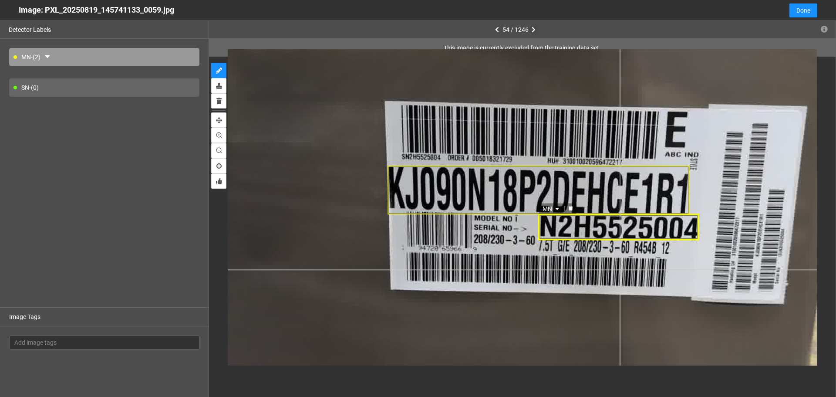
click at [620, 269] on div "MN" at bounding box center [541, 230] width 892 height 502
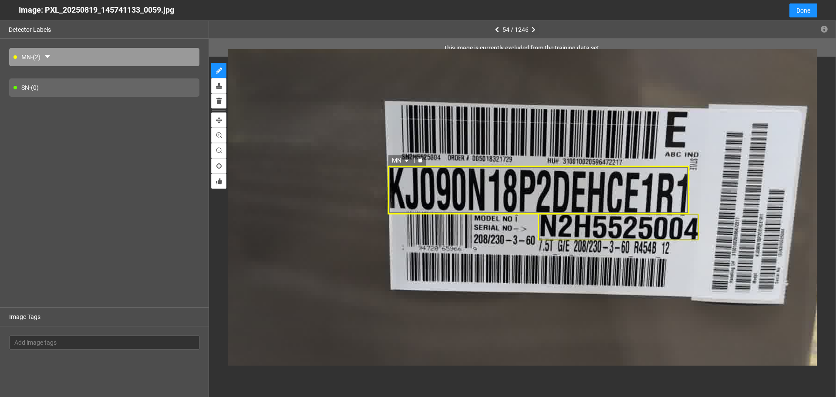
click at [405, 159] on icon "caret-down" at bounding box center [407, 160] width 5 height 5
click at [398, 175] on div "MN" at bounding box center [402, 175] width 16 height 10
click at [557, 209] on icon "caret-down" at bounding box center [557, 209] width 3 height 2
click at [549, 237] on div "SN" at bounding box center [552, 237] width 16 height 10
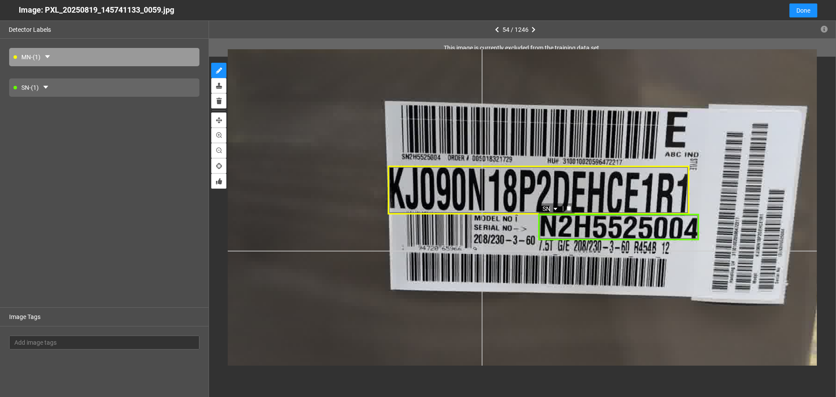
click at [482, 250] on div "SN SN MN SN MN SN" at bounding box center [541, 230] width 892 height 502
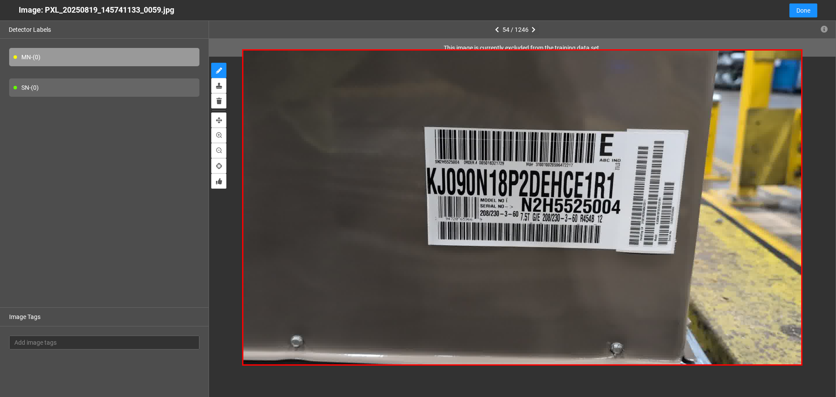
click at [532, 27] on icon "button" at bounding box center [534, 30] width 4 height 6
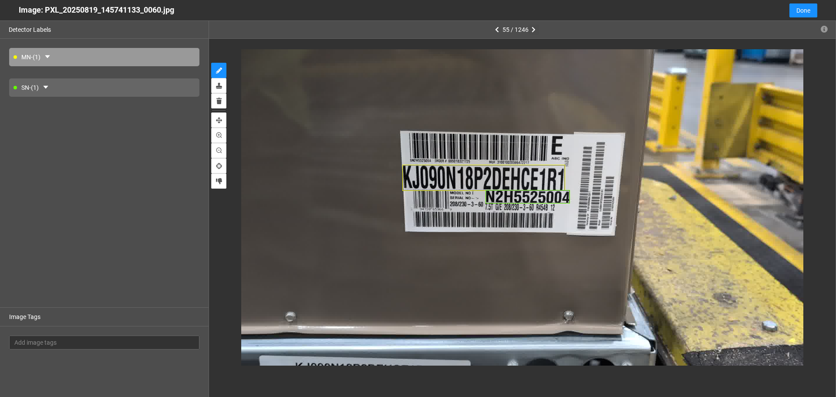
click at [532, 27] on icon "button" at bounding box center [534, 30] width 4 height 6
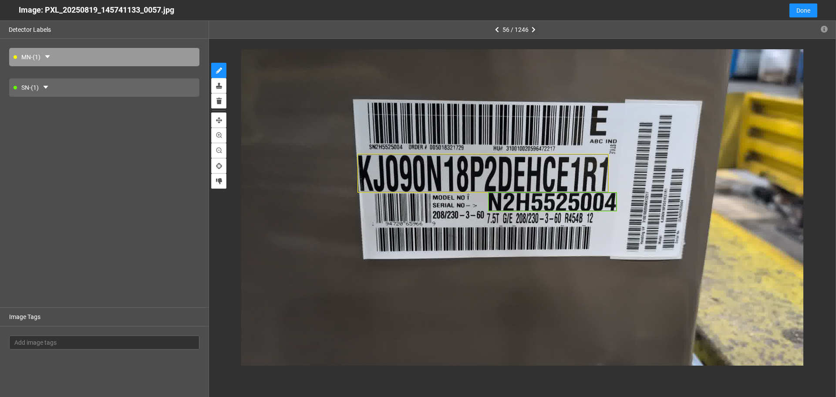
click at [532, 27] on icon "button" at bounding box center [534, 30] width 4 height 6
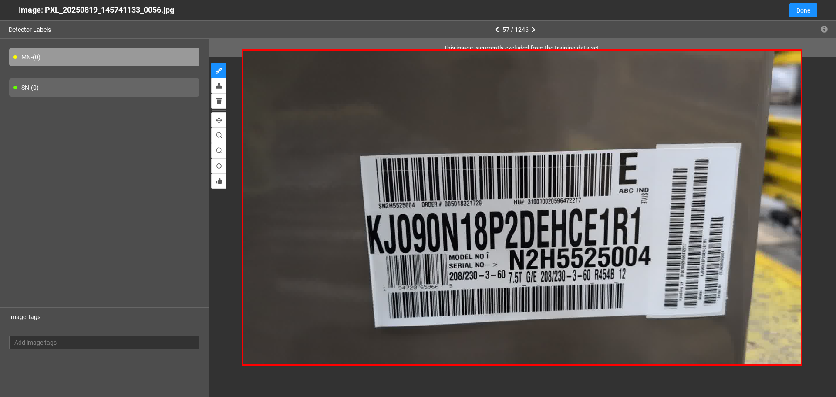
click at [492, 30] on div "57 / 1246" at bounding box center [522, 30] width 627 height 18
click at [498, 28] on icon "button" at bounding box center [497, 30] width 4 height 6
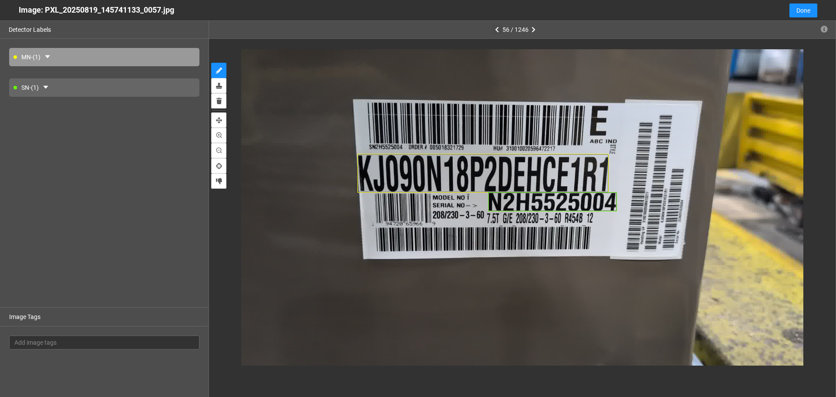
click at [498, 28] on icon "button" at bounding box center [497, 30] width 4 height 6
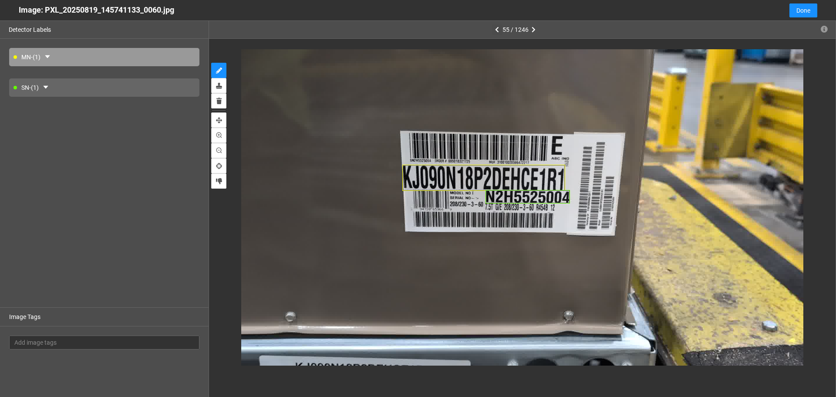
click at [498, 28] on icon "button" at bounding box center [497, 30] width 4 height 6
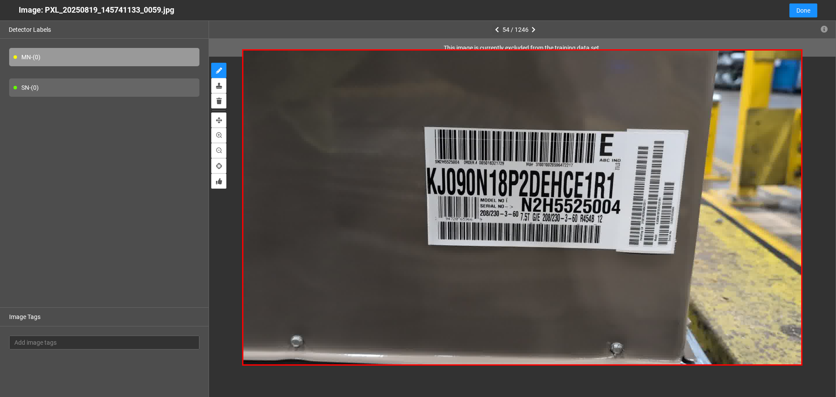
click at [498, 28] on icon "button" at bounding box center [497, 30] width 4 height 6
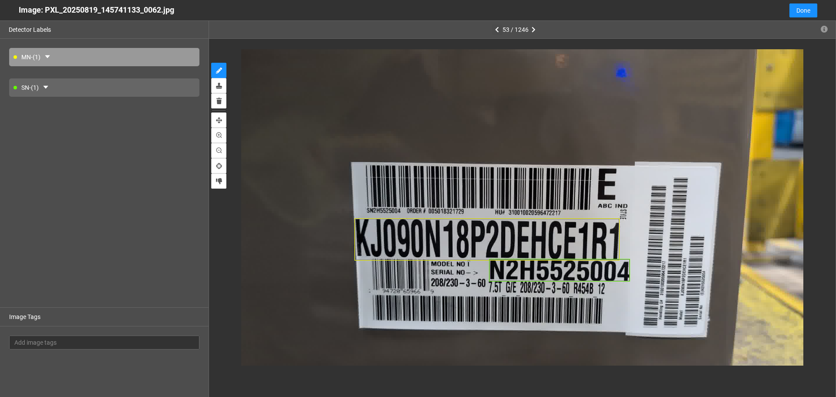
click at [496, 28] on icon "button" at bounding box center [497, 30] width 4 height 6
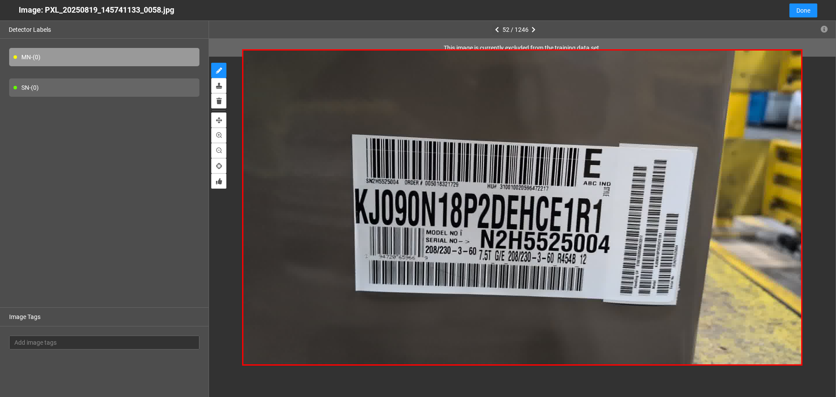
click at [496, 28] on icon "button" at bounding box center [497, 30] width 4 height 6
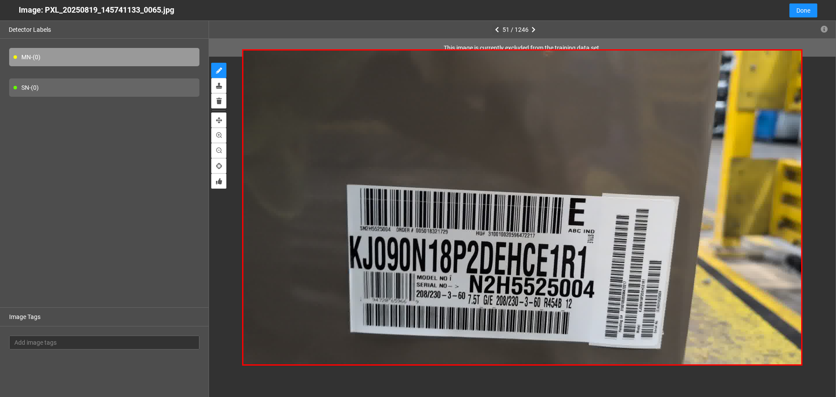
click at [496, 28] on icon "button" at bounding box center [497, 30] width 4 height 6
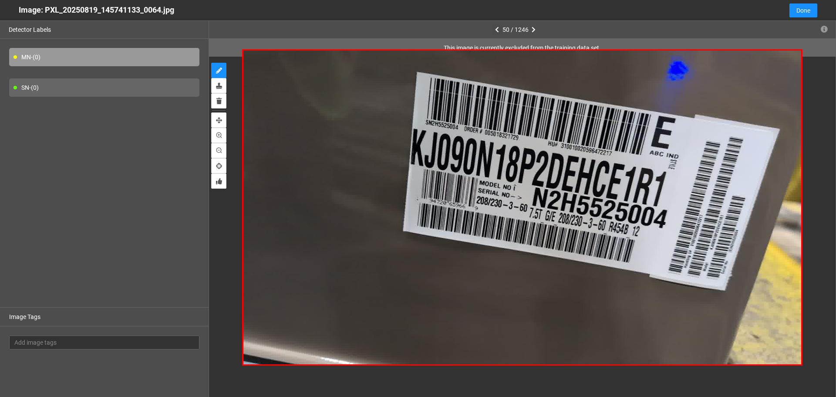
click at [496, 28] on icon "button" at bounding box center [497, 30] width 4 height 6
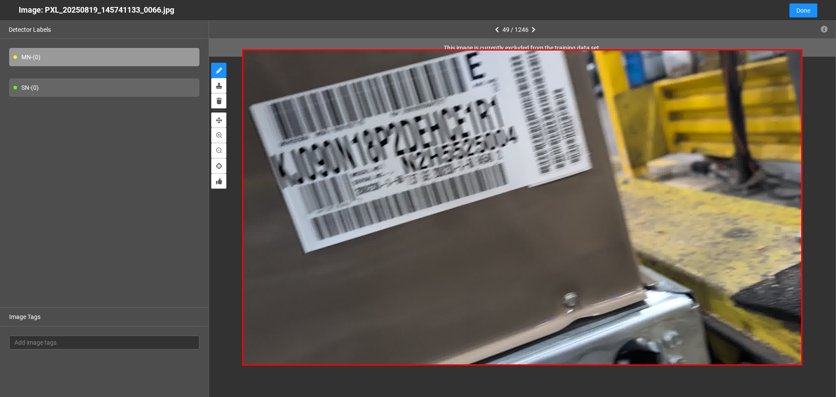
click at [496, 28] on icon "button" at bounding box center [497, 30] width 4 height 6
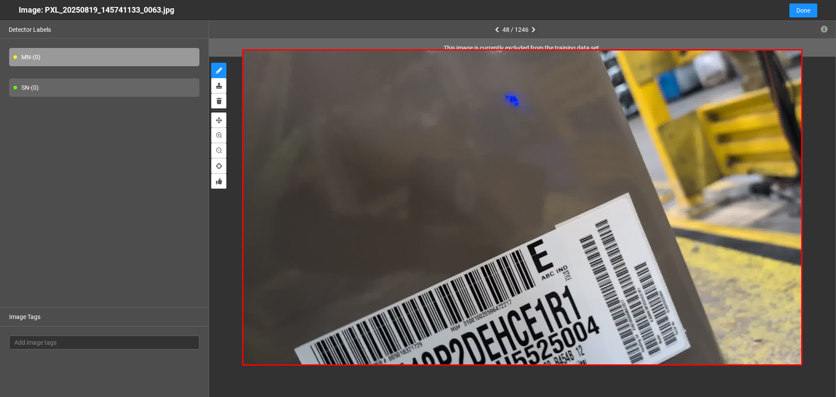
click at [533, 28] on icon "button" at bounding box center [534, 30] width 4 height 6
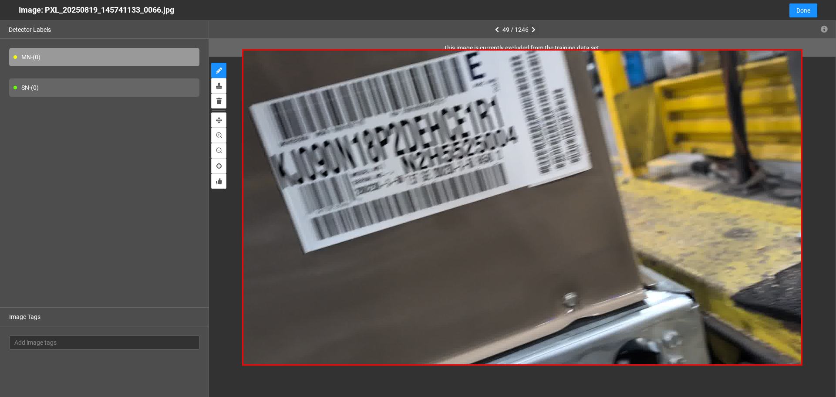
click at [533, 29] on icon "button" at bounding box center [534, 30] width 4 height 6
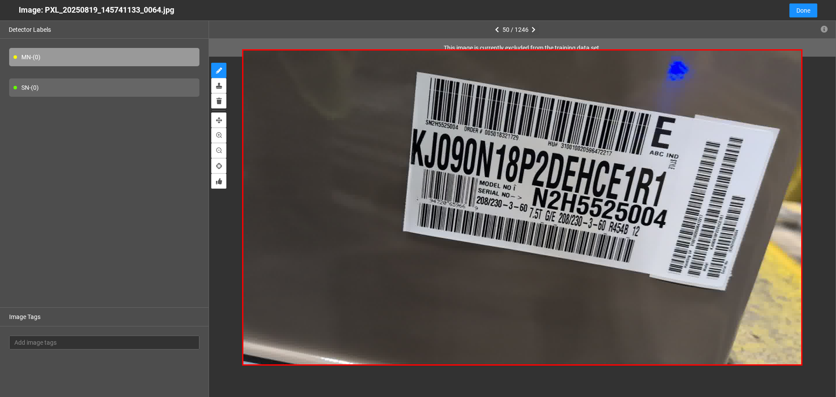
click at [533, 29] on icon "button" at bounding box center [534, 30] width 4 height 6
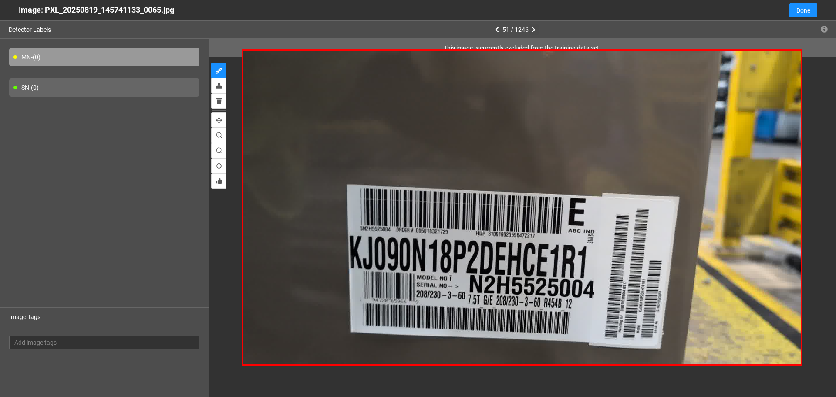
click at [533, 29] on icon "button" at bounding box center [534, 30] width 4 height 6
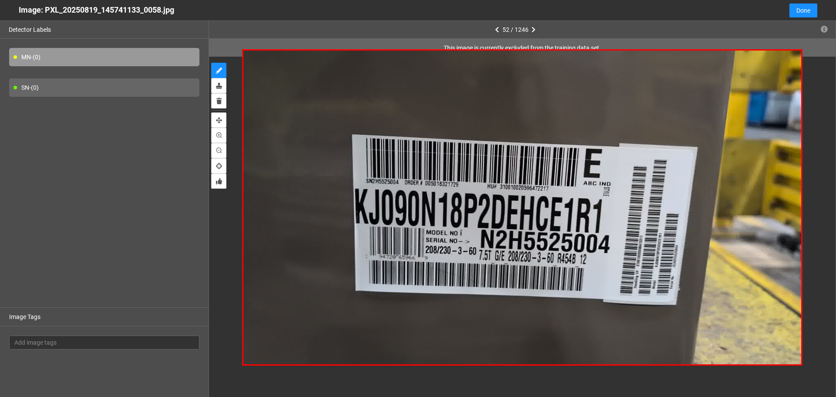
click at [533, 29] on icon "button" at bounding box center [534, 30] width 4 height 6
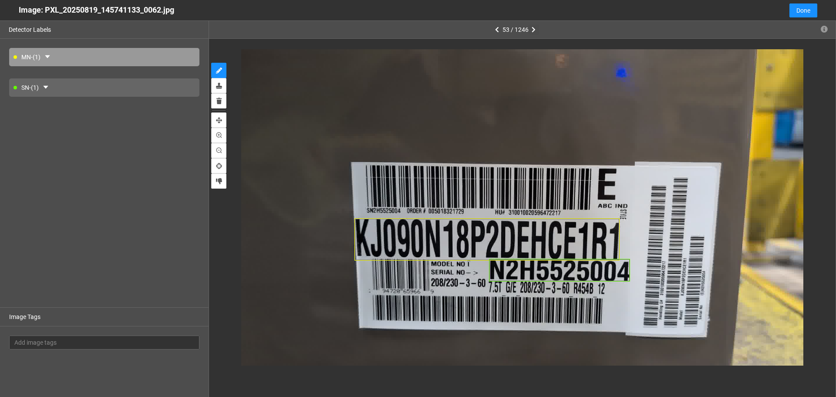
click at [533, 29] on icon "button" at bounding box center [534, 30] width 4 height 6
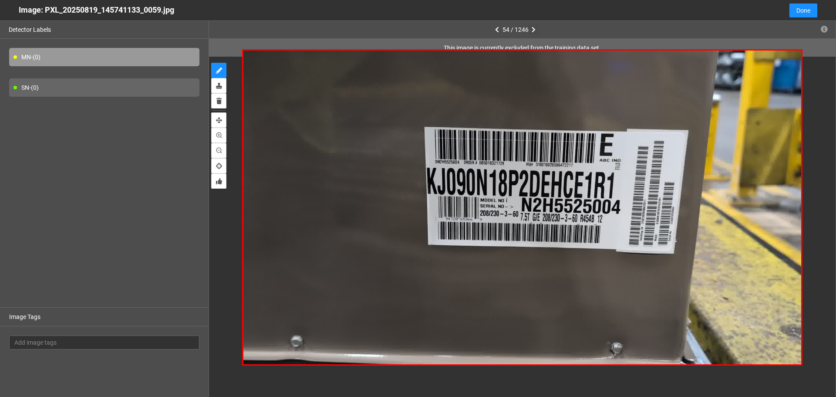
click at [533, 29] on icon "button" at bounding box center [534, 30] width 4 height 6
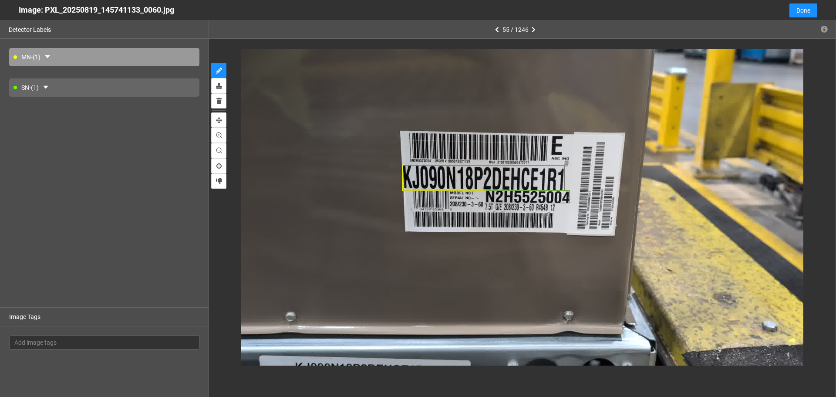
click at [533, 29] on icon "button" at bounding box center [534, 30] width 4 height 6
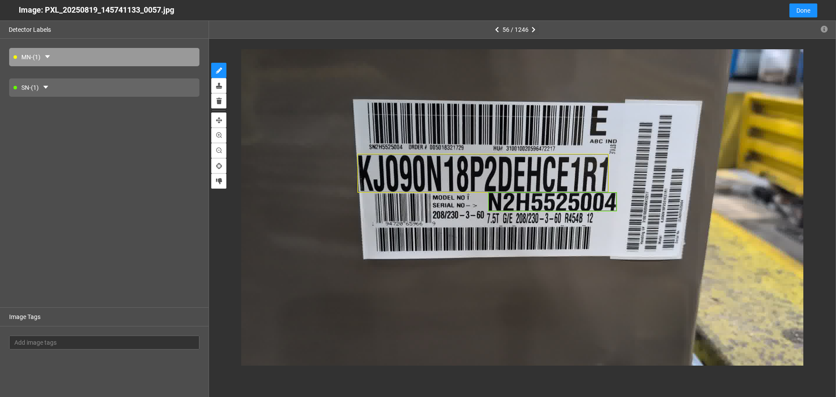
click at [533, 29] on icon "button" at bounding box center [534, 30] width 4 height 6
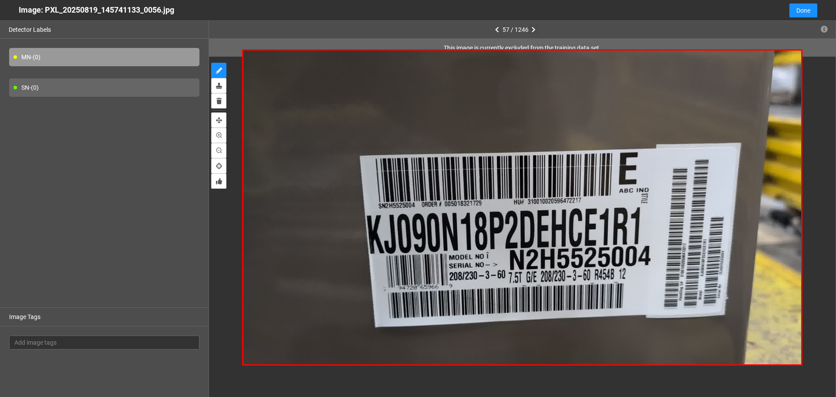
click at [533, 29] on icon "button" at bounding box center [534, 30] width 4 height 6
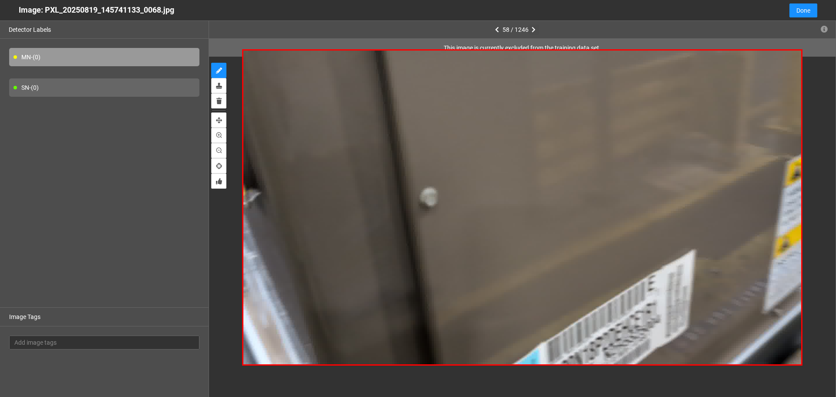
click at [533, 29] on icon "button" at bounding box center [534, 30] width 4 height 6
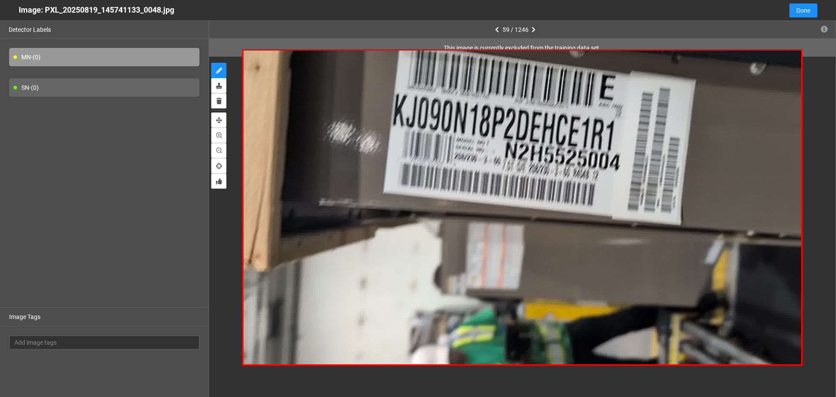
click at [533, 29] on icon "button" at bounding box center [534, 30] width 4 height 6
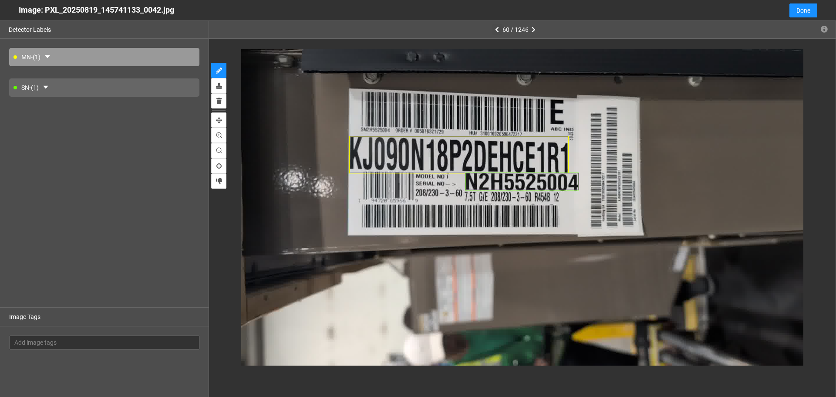
click at [497, 29] on icon "button" at bounding box center [497, 30] width 4 height 6
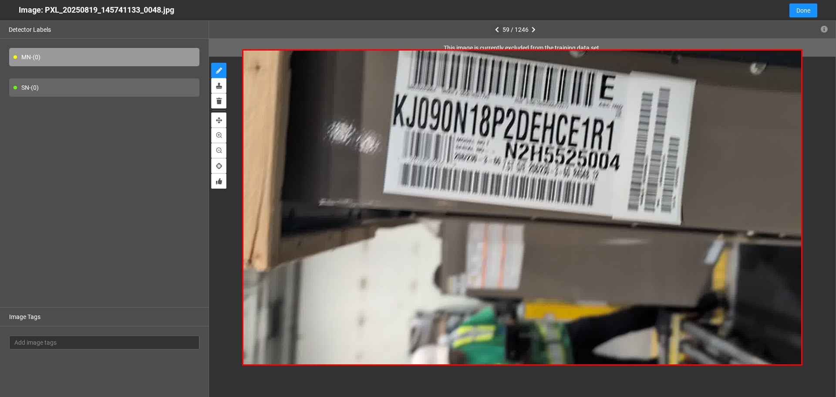
click at [497, 29] on icon "button" at bounding box center [497, 30] width 4 height 6
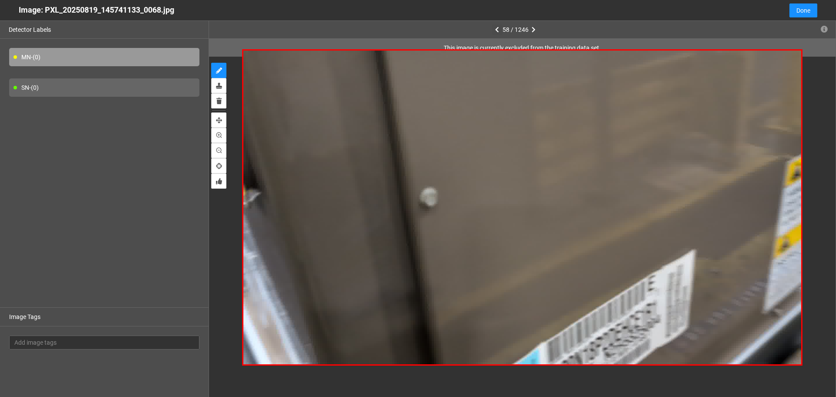
click at [497, 29] on icon "button" at bounding box center [497, 30] width 4 height 6
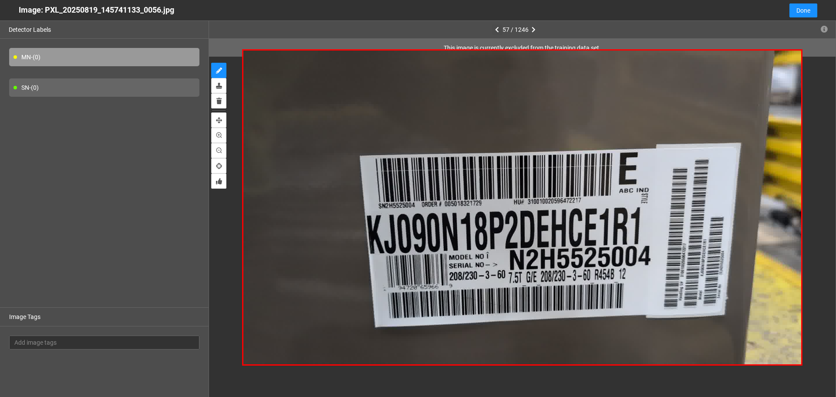
click at [497, 29] on icon "button" at bounding box center [497, 30] width 4 height 6
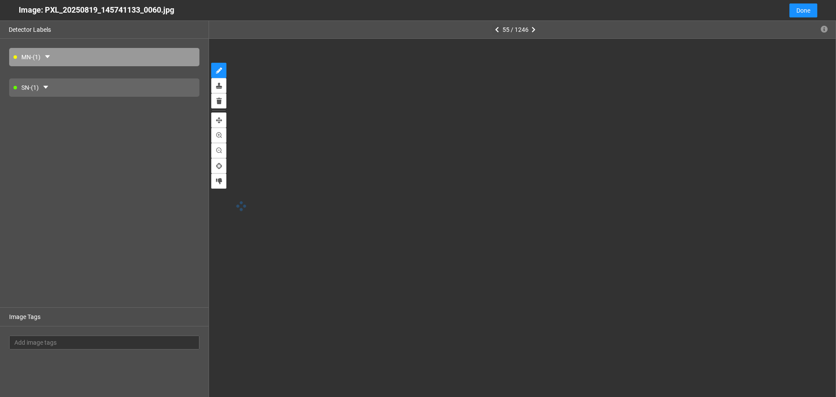
click at [497, 29] on icon "button" at bounding box center [497, 30] width 4 height 6
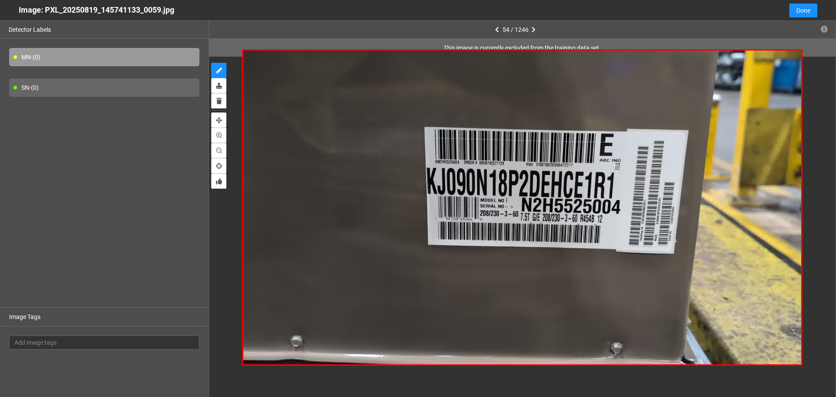
click at [497, 29] on icon "button" at bounding box center [497, 30] width 4 height 6
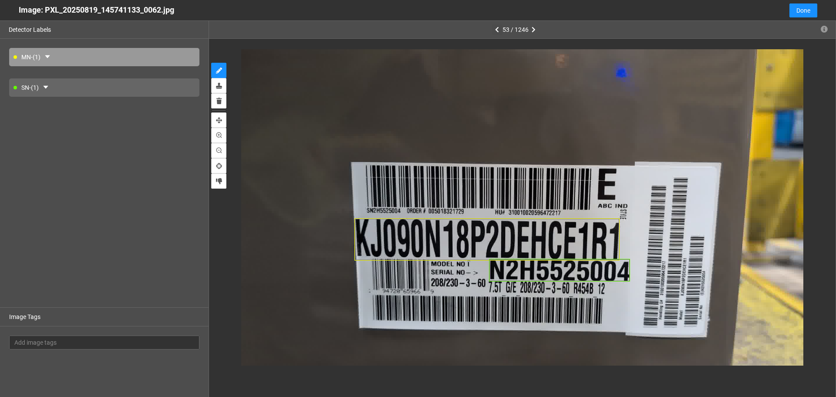
click at [497, 29] on icon "button" at bounding box center [497, 30] width 4 height 6
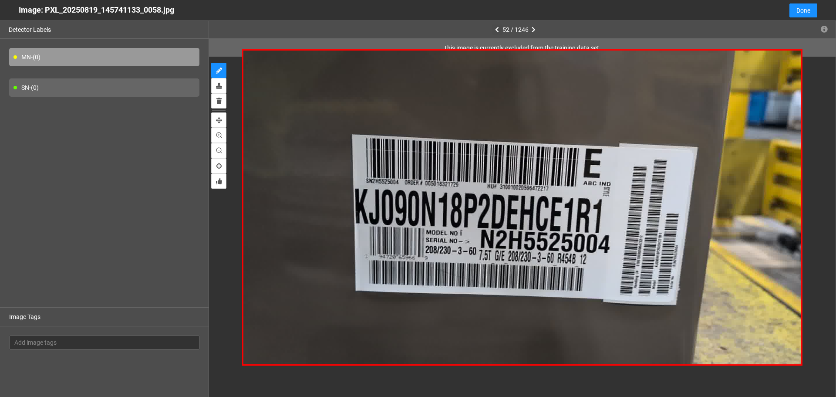
click at [497, 29] on icon "button" at bounding box center [497, 30] width 4 height 6
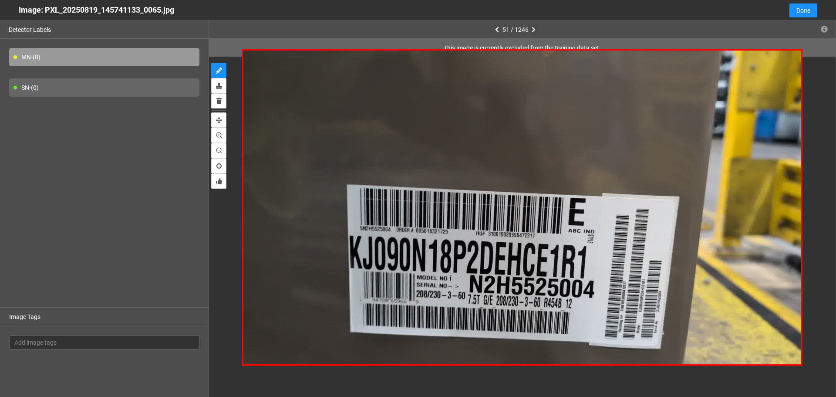
click at [532, 28] on icon "button" at bounding box center [534, 30] width 4 height 6
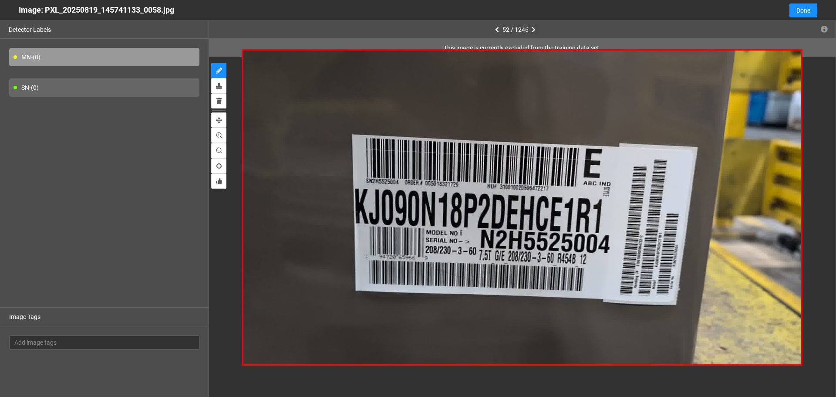
click at [532, 28] on icon "button" at bounding box center [534, 30] width 4 height 6
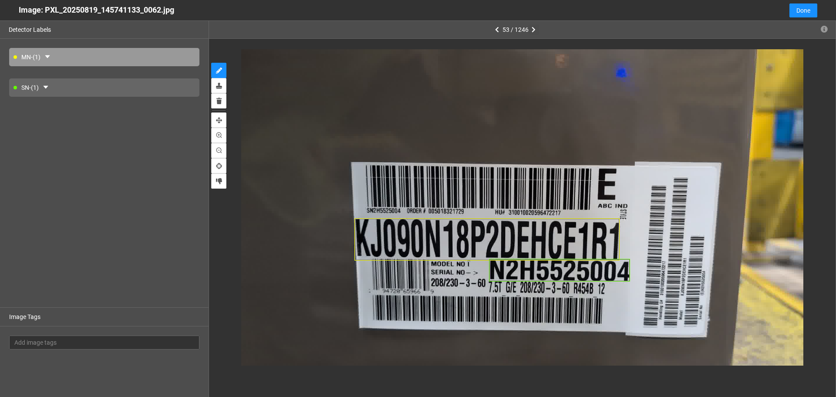
click at [532, 28] on icon "button" at bounding box center [534, 30] width 4 height 6
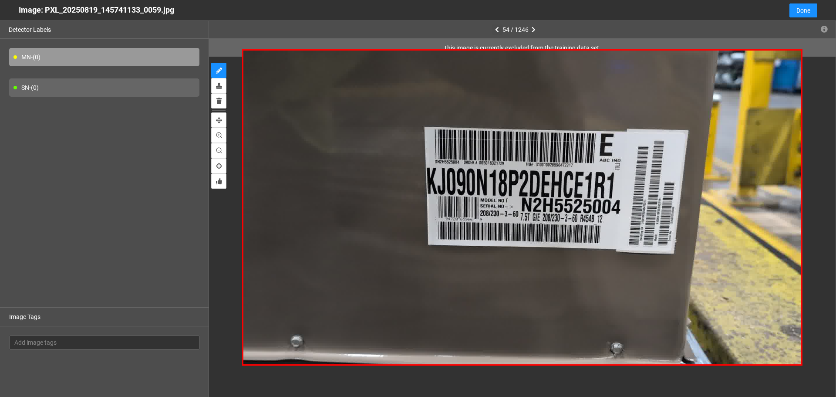
click at [498, 28] on icon "button" at bounding box center [497, 30] width 4 height 6
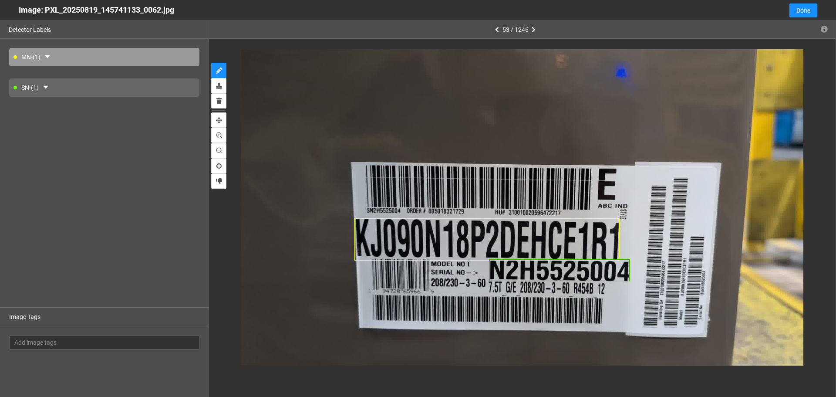
click at [498, 28] on icon "button" at bounding box center [497, 30] width 4 height 6
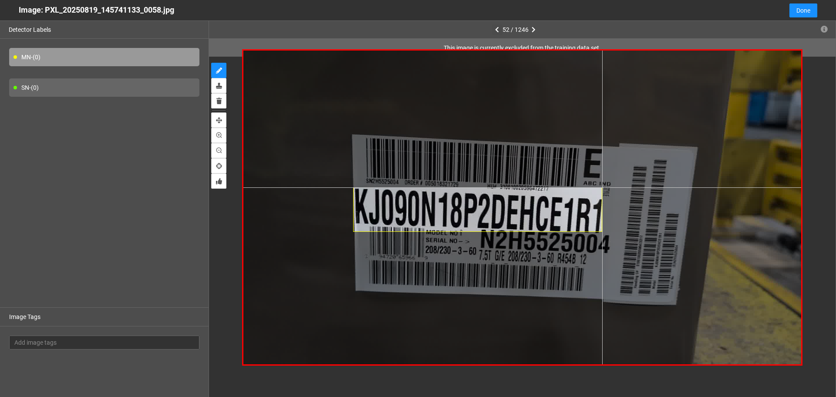
click at [602, 187] on div at bounding box center [522, 208] width 558 height 314
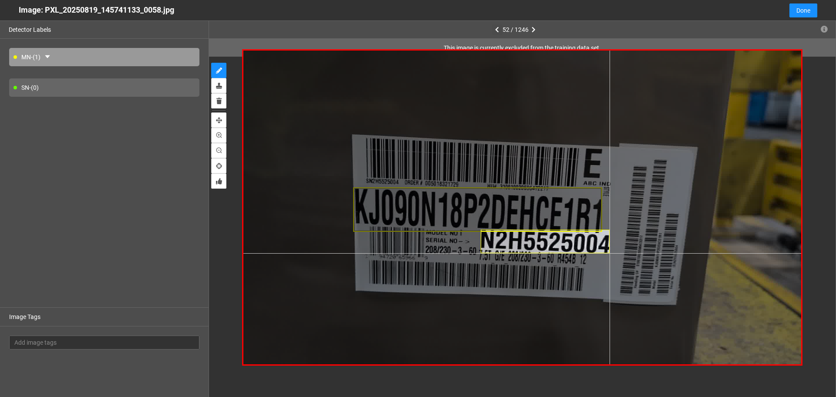
click at [610, 253] on div at bounding box center [522, 208] width 558 height 314
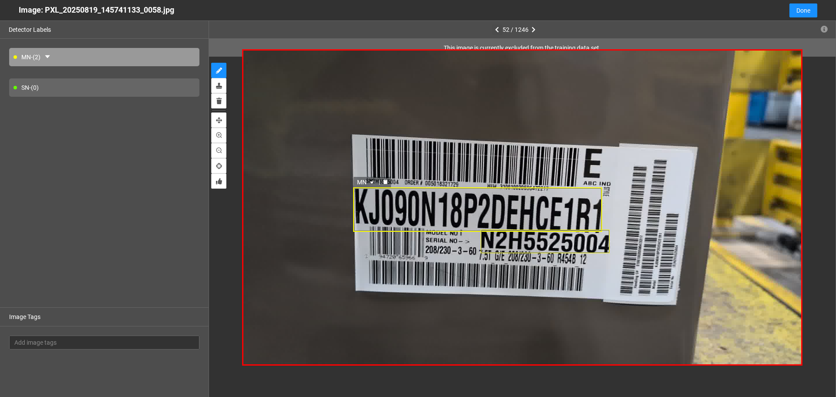
click at [595, 216] on div "MN" at bounding box center [477, 209] width 249 height 44
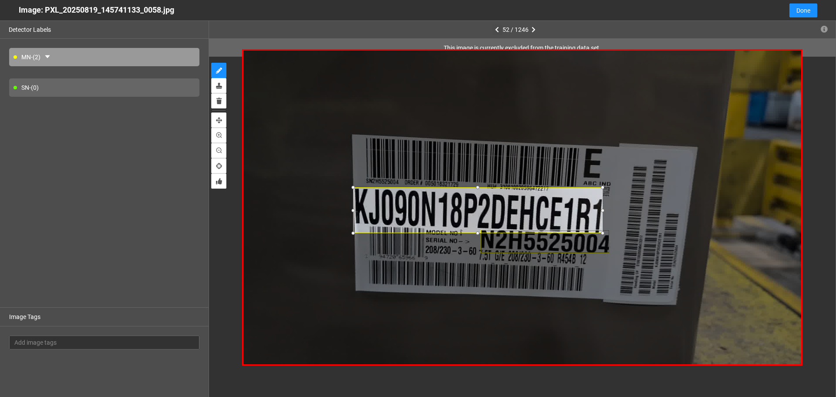
click at [603, 234] on div at bounding box center [602, 233] width 9 height 9
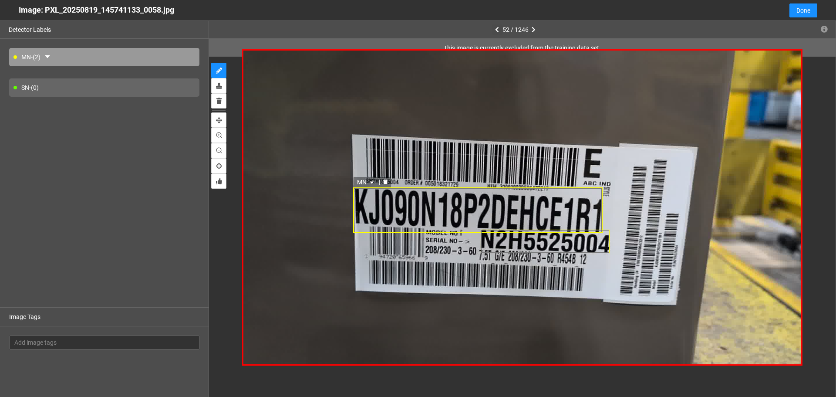
click at [385, 182] on icon "delete" at bounding box center [385, 181] width 4 height 5
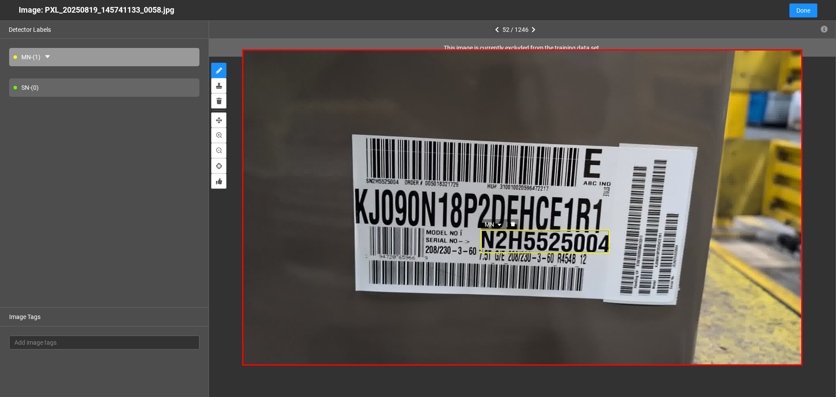
click at [511, 223] on icon "delete" at bounding box center [512, 223] width 5 height 5
click at [534, 25] on button "button" at bounding box center [534, 29] width 10 height 10
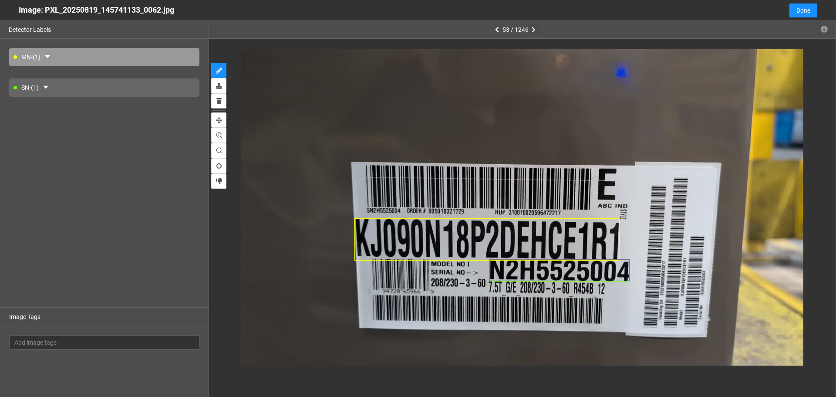
click at [534, 25] on button "button" at bounding box center [534, 29] width 10 height 10
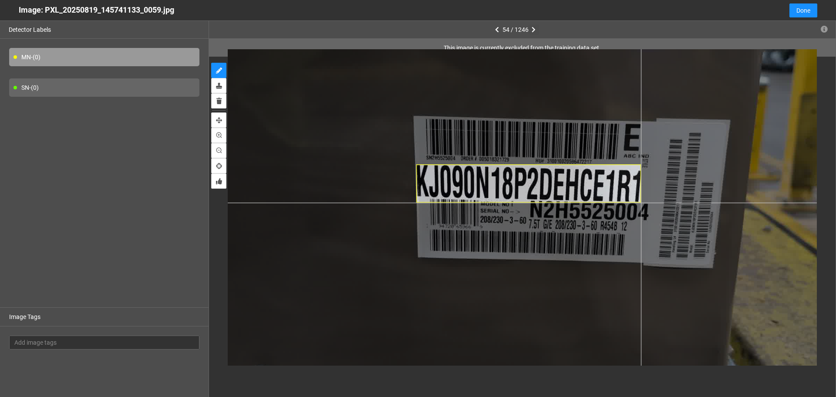
click at [641, 202] on div at bounding box center [530, 212] width 669 height 376
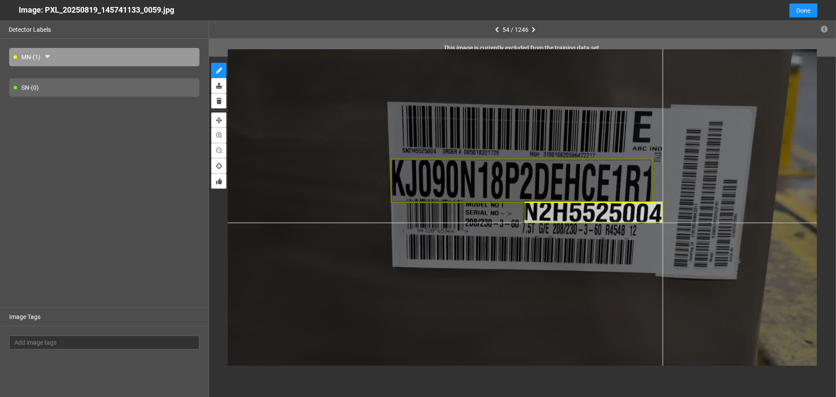
click at [662, 223] on div at bounding box center [524, 214] width 781 height 439
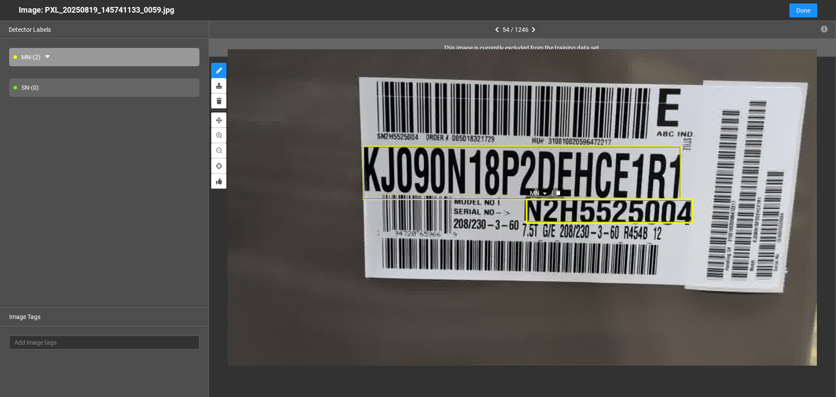
click at [530, 206] on div "MN" at bounding box center [609, 211] width 167 height 25
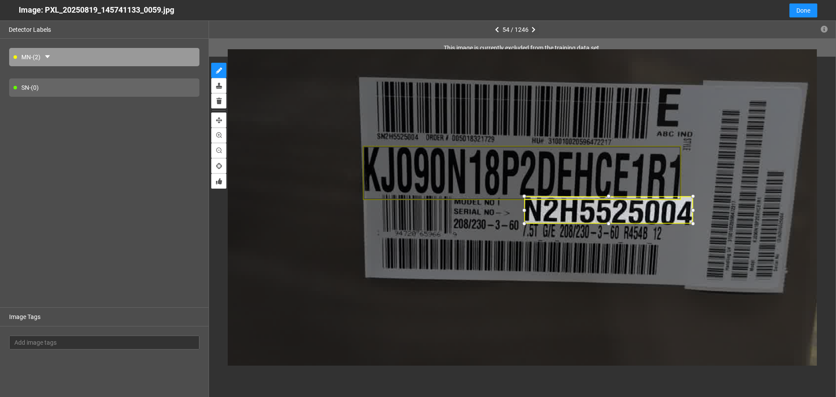
click at [524, 197] on div at bounding box center [525, 196] width 10 height 10
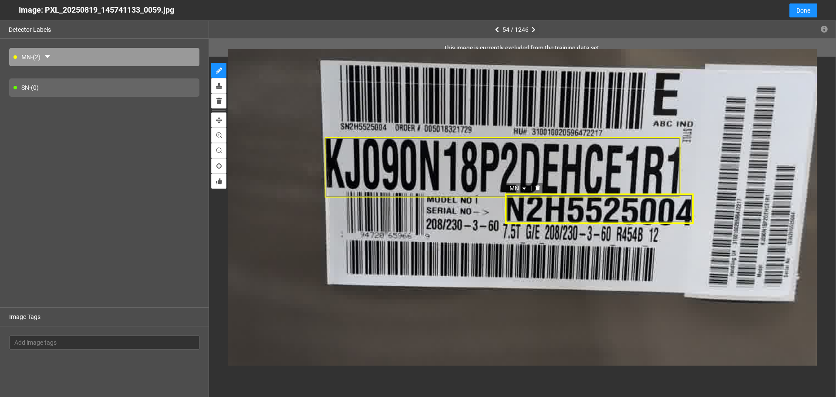
click at [688, 219] on div "MN" at bounding box center [599, 208] width 188 height 31
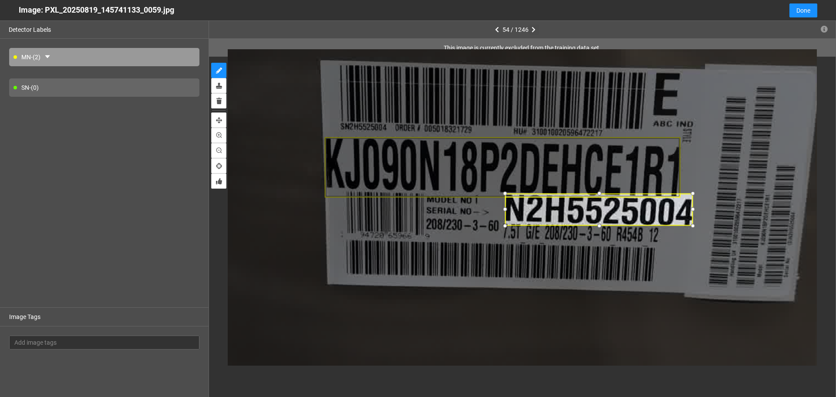
click at [692, 226] on div at bounding box center [693, 225] width 10 height 10
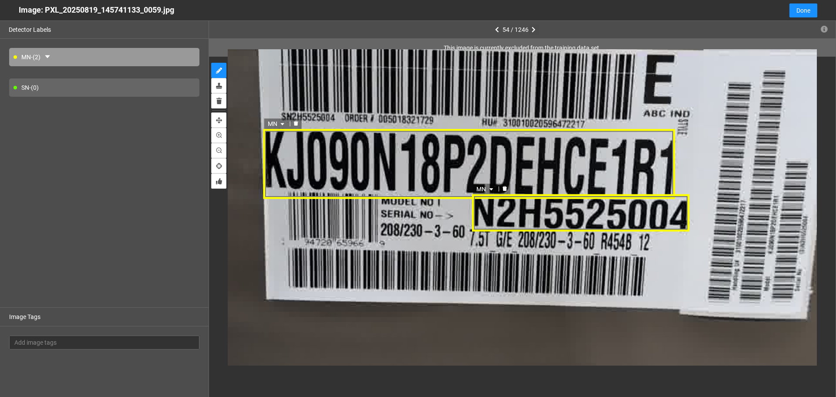
click at [477, 213] on div "MN" at bounding box center [580, 212] width 217 height 37
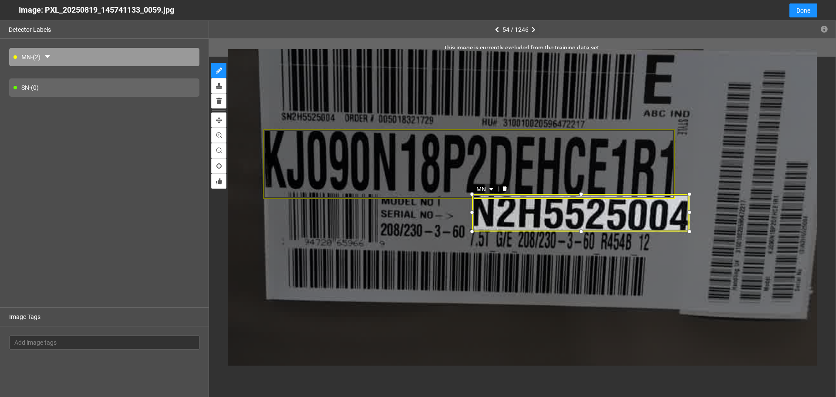
click at [491, 189] on icon "caret-down" at bounding box center [491, 188] width 5 height 5
click at [482, 217] on div "SN" at bounding box center [487, 217] width 16 height 10
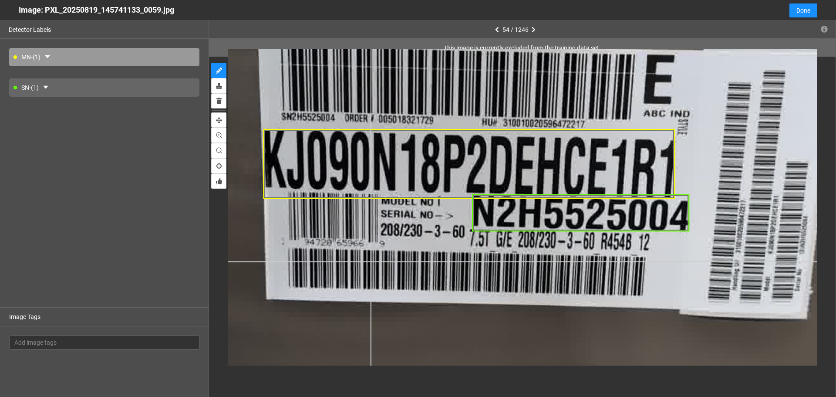
click at [370, 261] on div at bounding box center [473, 217] width 1227 height 690
click at [498, 29] on icon "button" at bounding box center [497, 30] width 4 height 6
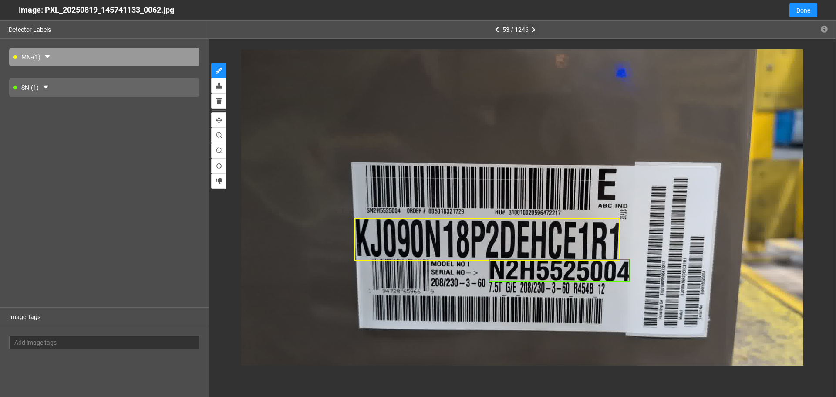
click at [533, 27] on icon "button" at bounding box center [534, 30] width 4 height 6
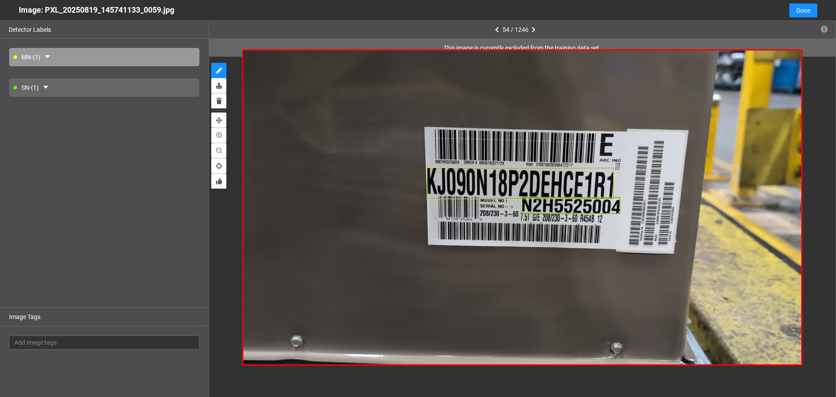
click at [496, 27] on icon "button" at bounding box center [497, 30] width 4 height 6
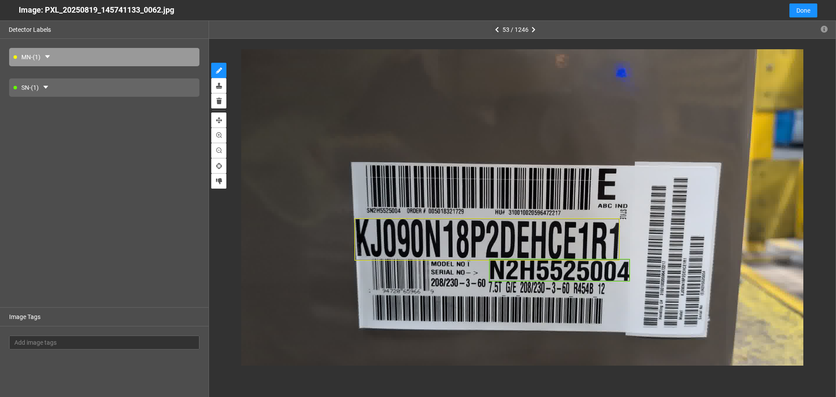
click at [500, 27] on button "button" at bounding box center [497, 29] width 10 height 10
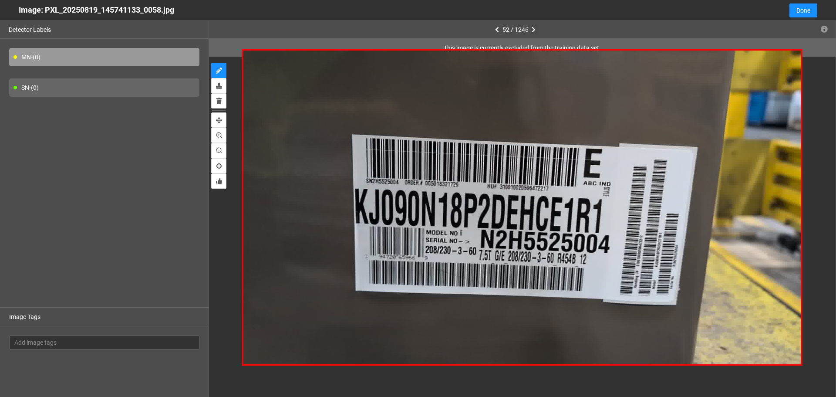
click at [535, 28] on icon "button" at bounding box center [534, 30] width 4 height 6
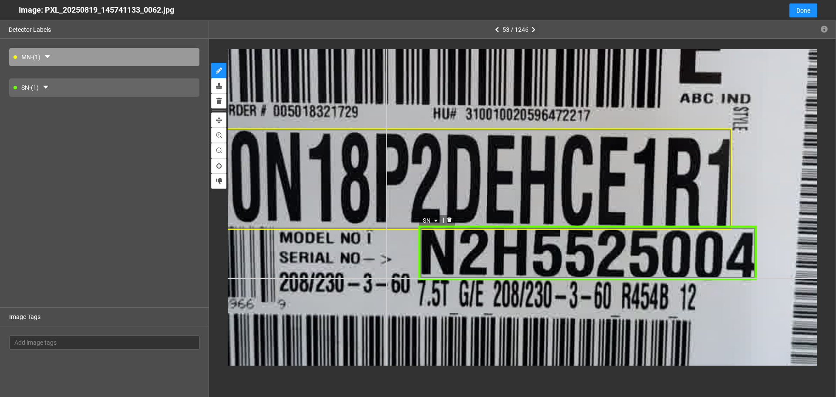
click at [385, 276] on div "SN" at bounding box center [498, 102] width 1349 height 759
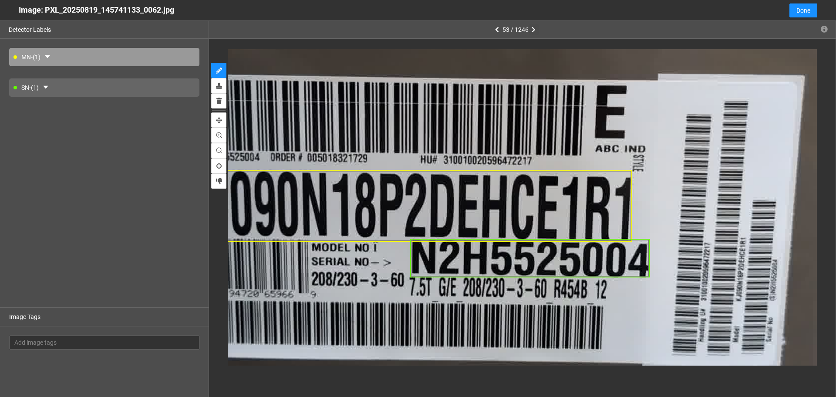
click at [534, 26] on button "button" at bounding box center [534, 29] width 10 height 10
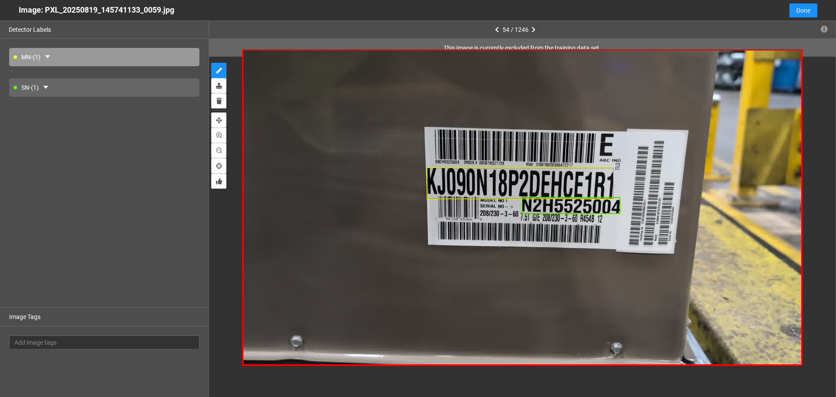
click at [534, 26] on button "button" at bounding box center [534, 29] width 10 height 10
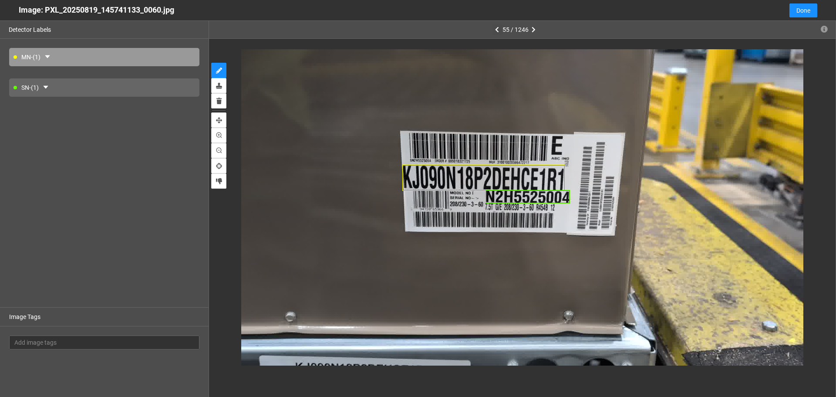
click at [498, 26] on button "button" at bounding box center [497, 29] width 10 height 10
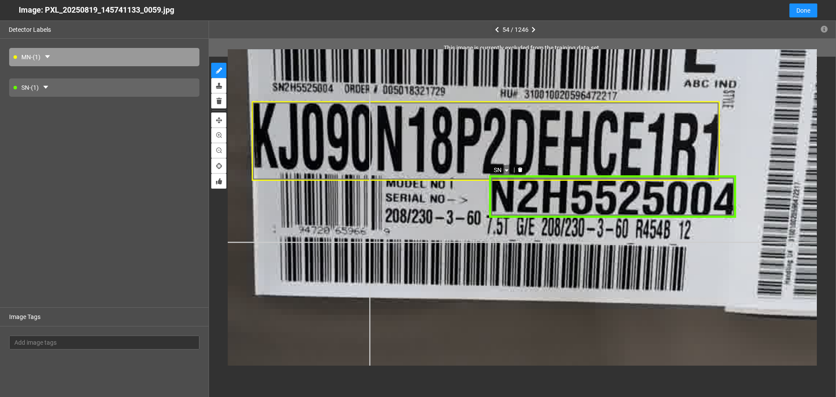
click at [382, 239] on div "SN" at bounding box center [491, 201] width 1394 height 784
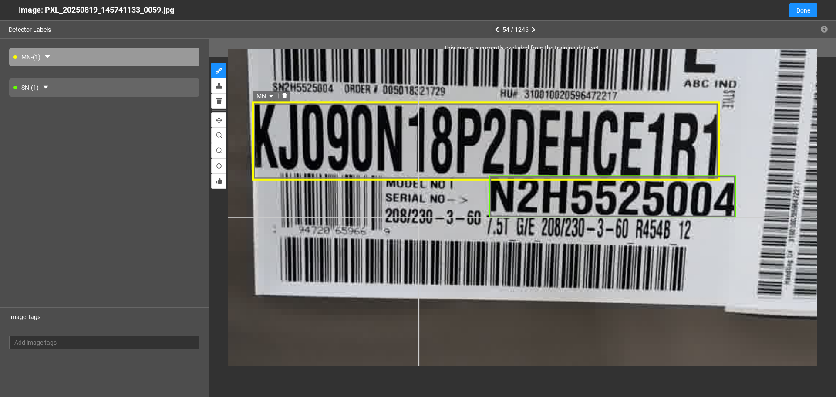
click at [419, 217] on div "MN" at bounding box center [491, 201] width 1394 height 784
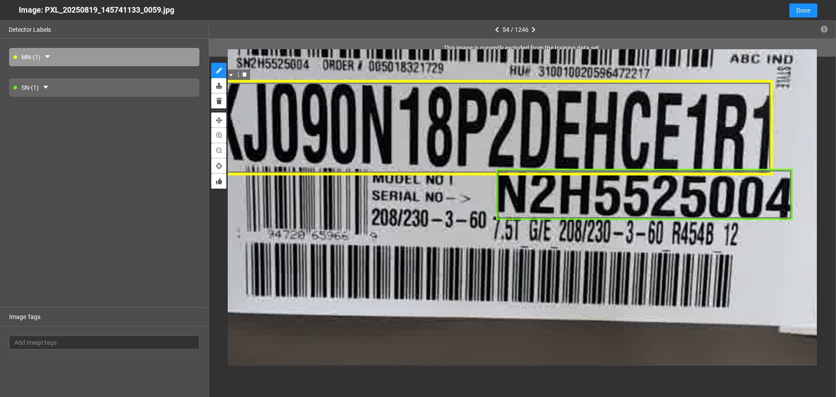
click at [229, 74] on icon "caret-down" at bounding box center [230, 74] width 5 height 5
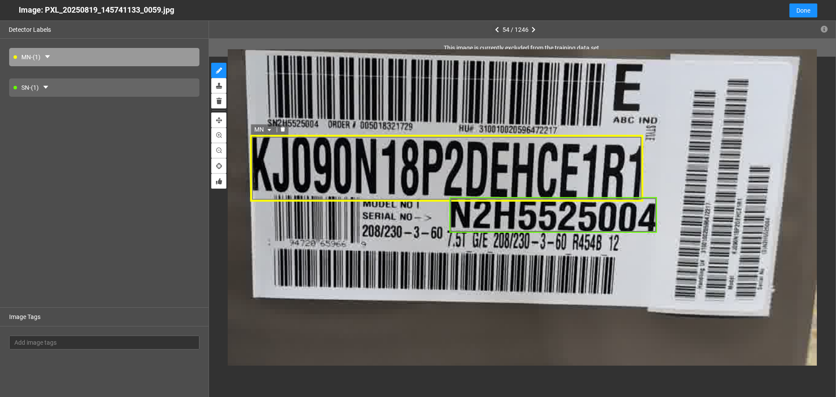
click at [270, 130] on icon "caret-down" at bounding box center [268, 129] width 3 height 2
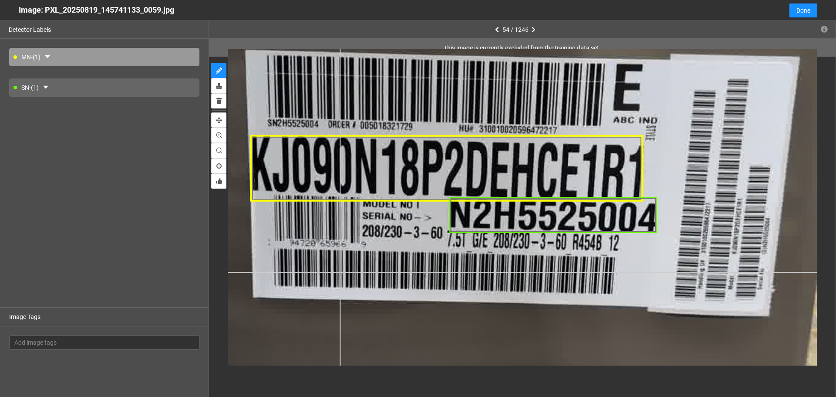
click at [340, 272] on div at bounding box center [450, 219] width 1171 height 659
